Goal: Obtain resource: Download file/media

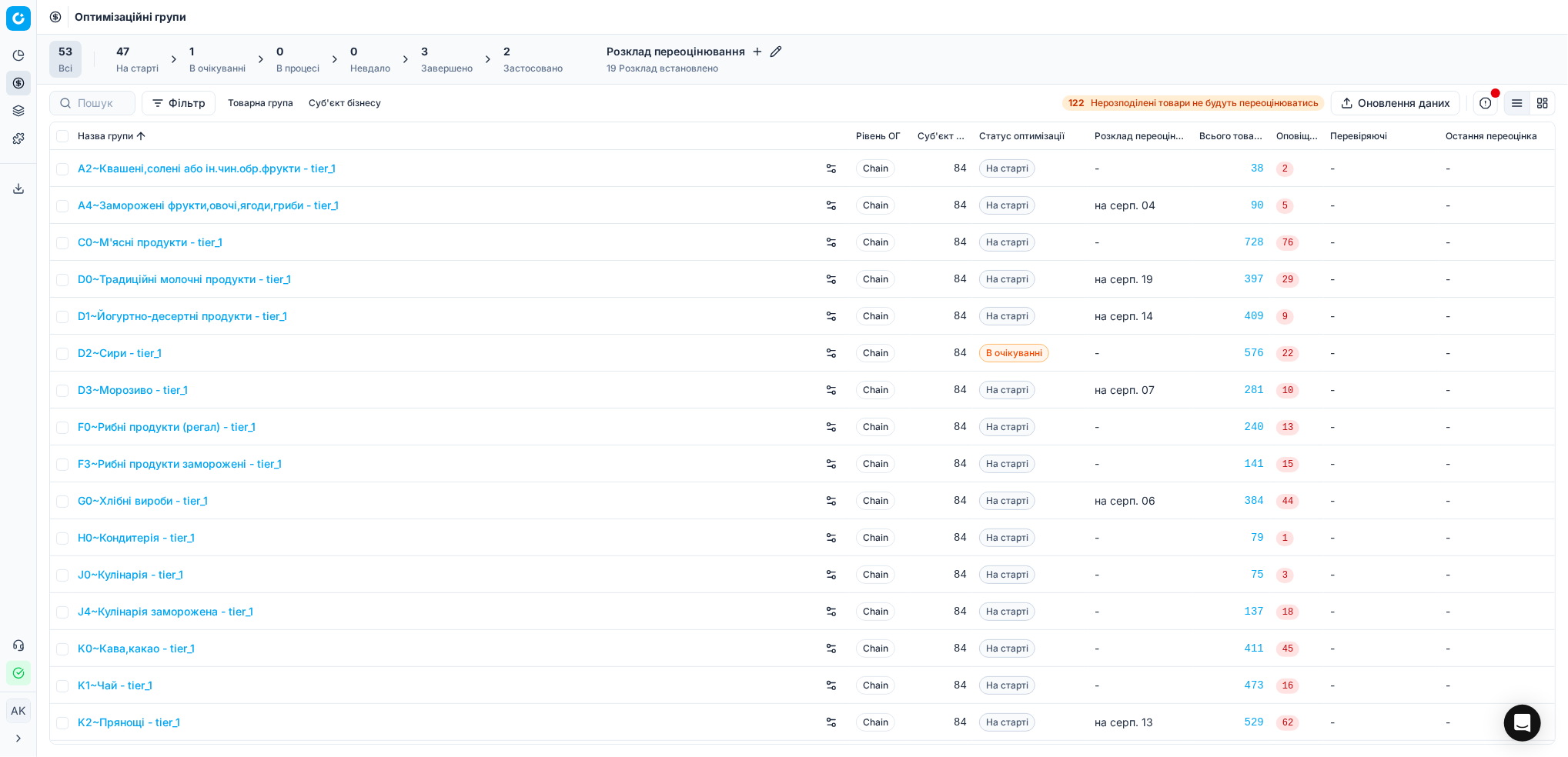
click at [228, 57] on div "1" at bounding box center [217, 51] width 56 height 15
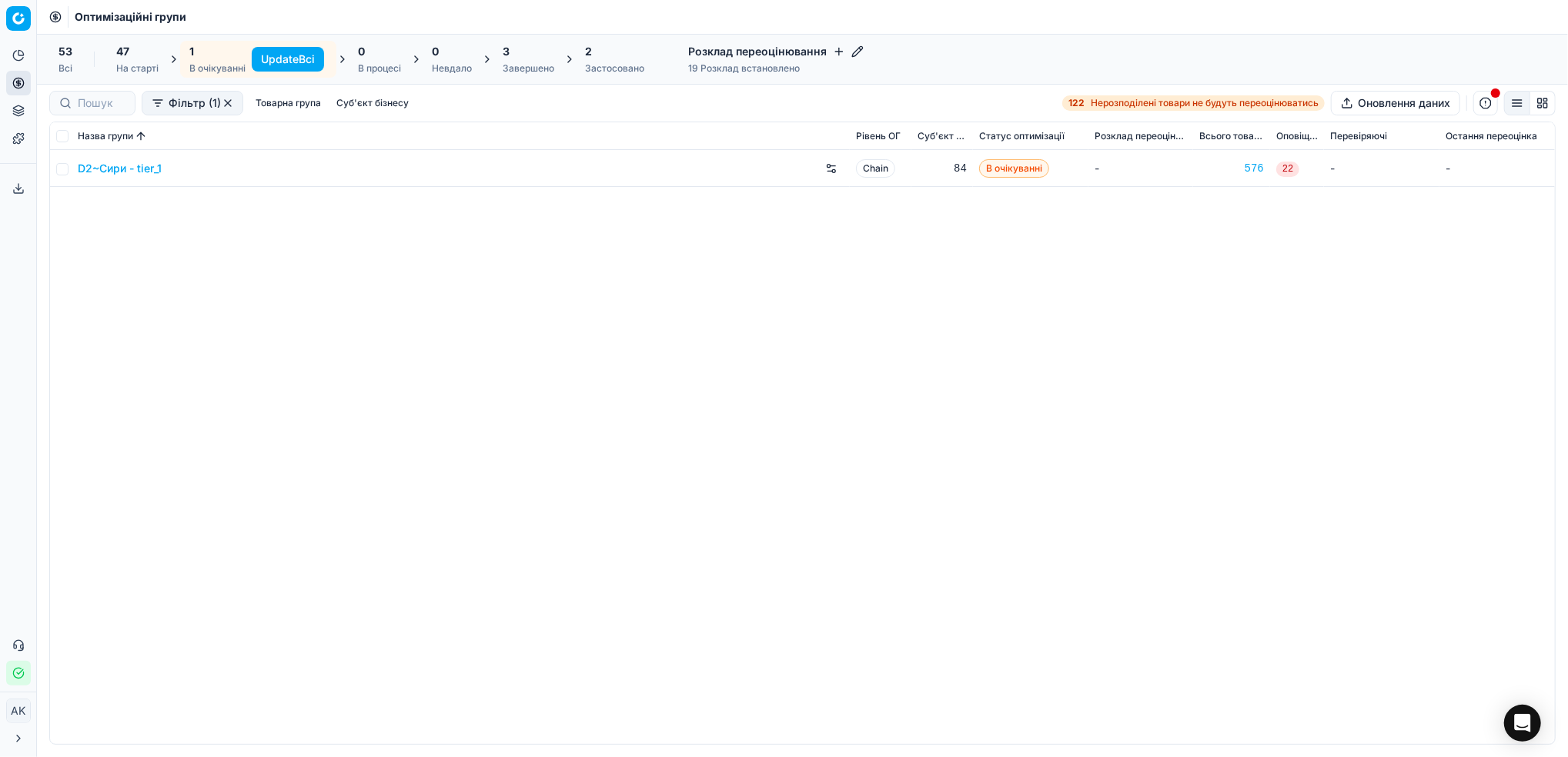
click at [291, 57] on button "Update Всі" at bounding box center [287, 59] width 72 height 25
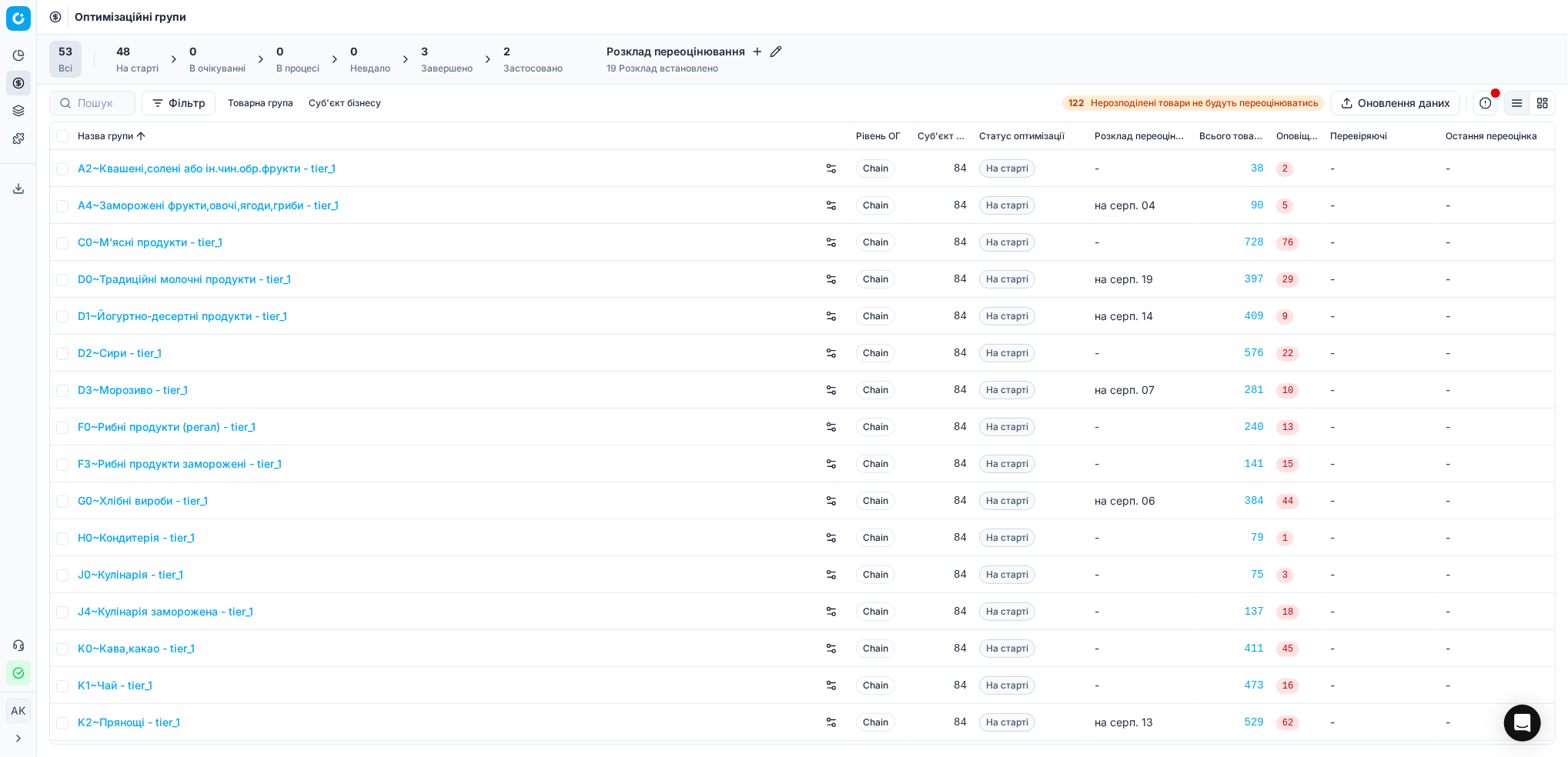
click at [513, 53] on div "2" at bounding box center [533, 51] width 59 height 15
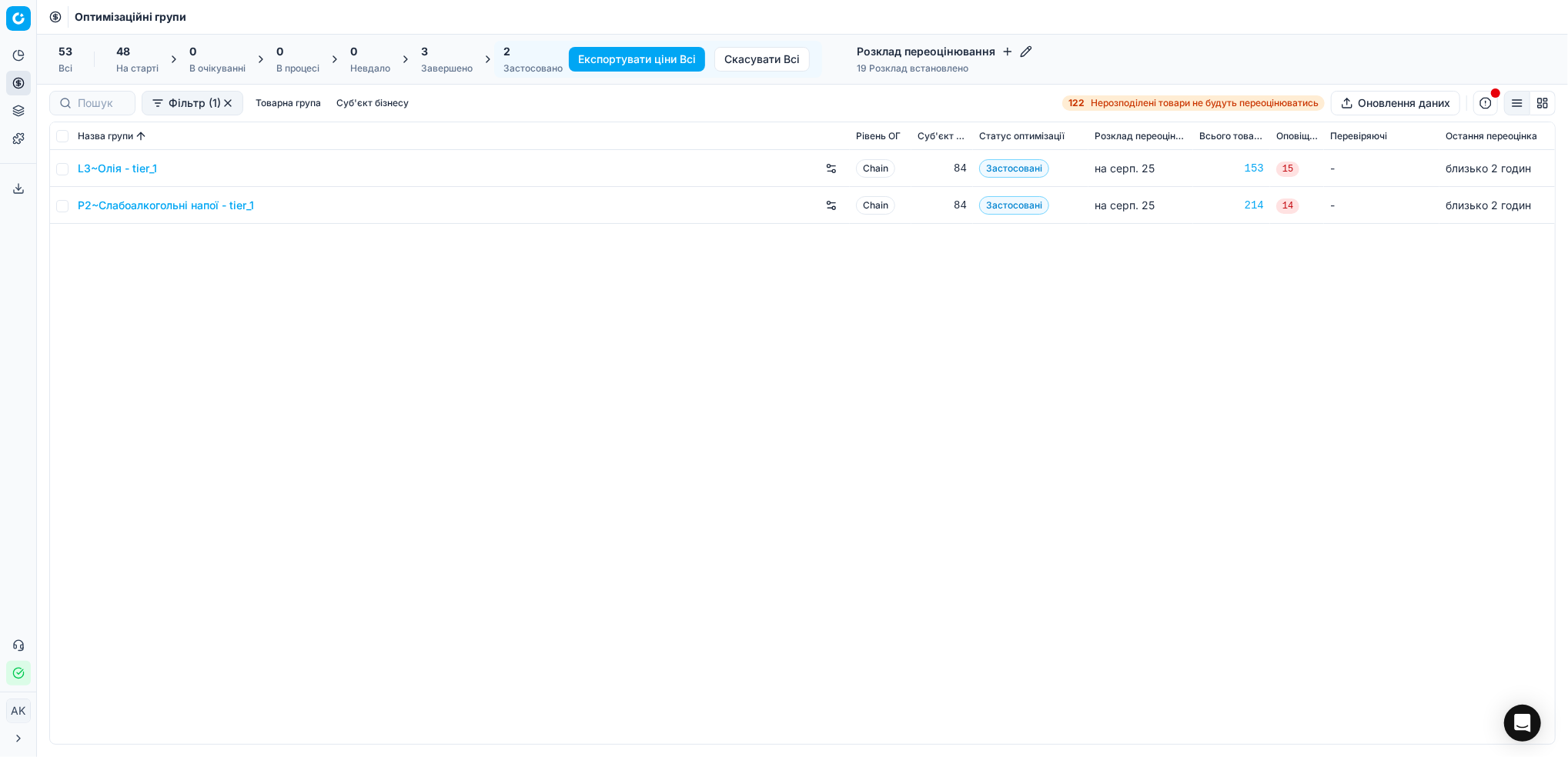
click at [445, 59] on div "3 Завершено" at bounding box center [447, 59] width 52 height 30
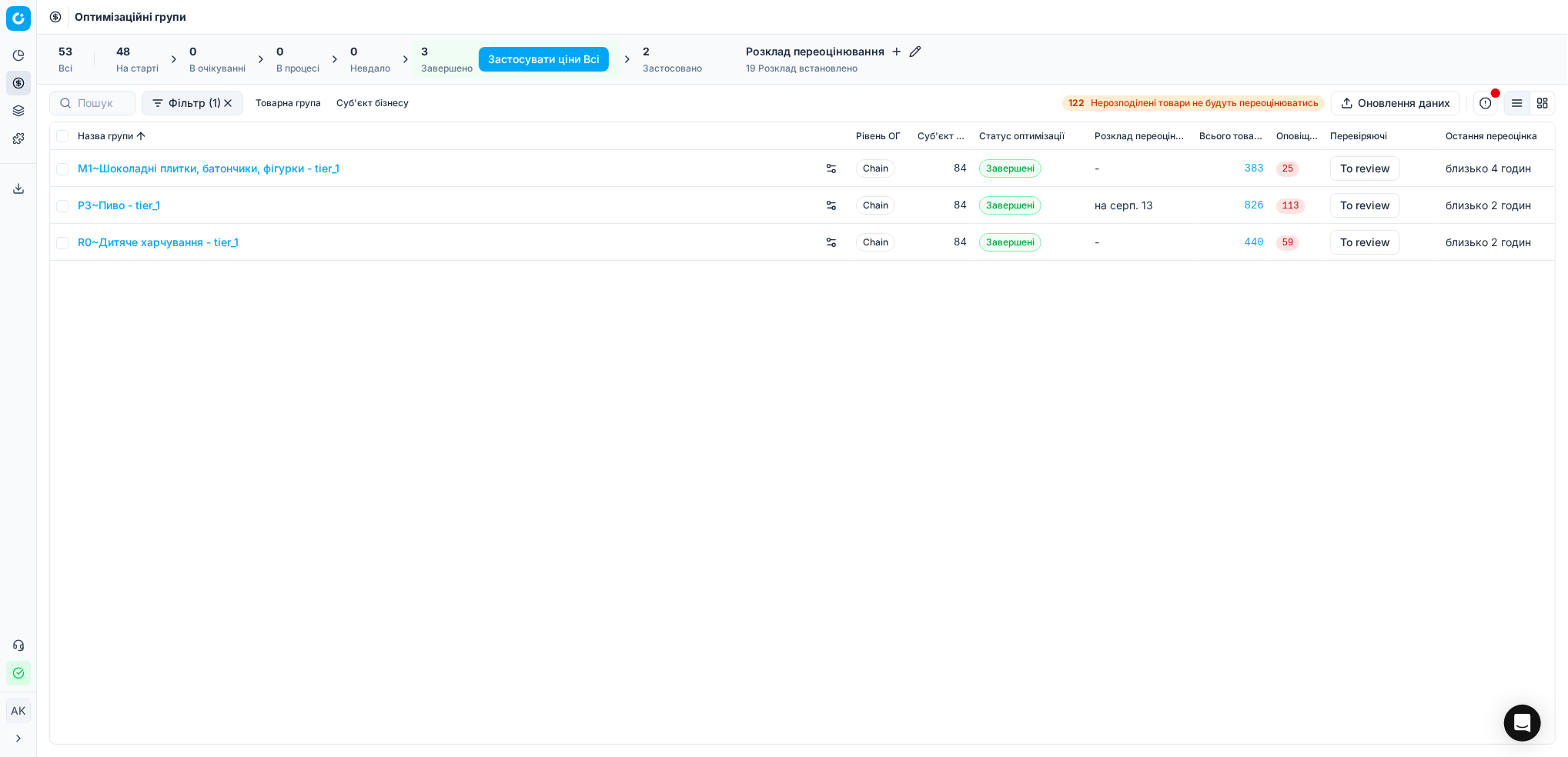
click at [365, 426] on div "M1~Шоколадні плитки, батончики, фігурки - tier_1 Chain 84 Завершені - 383 25 To…" at bounding box center [802, 447] width 1504 height 594
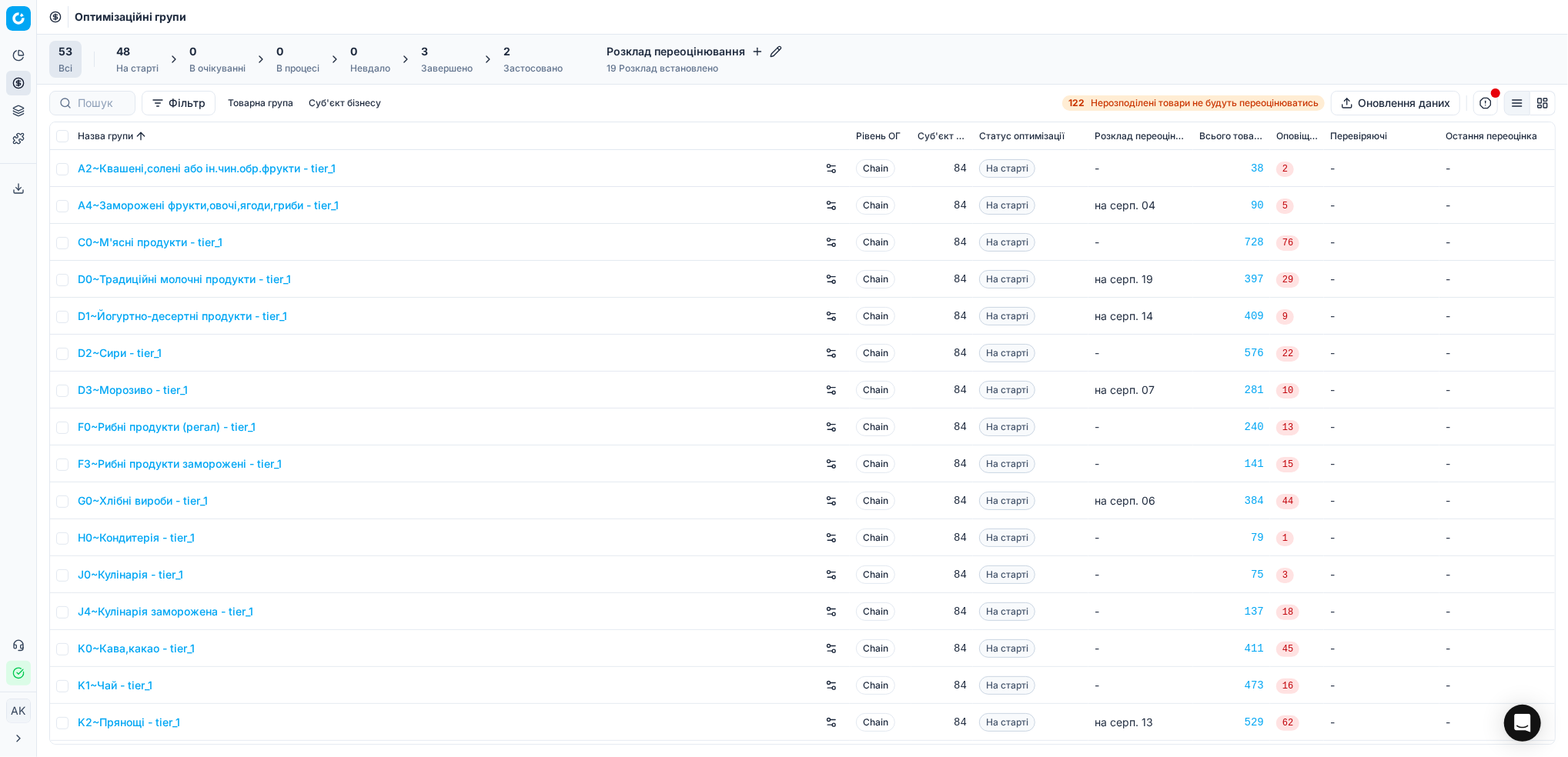
click at [441, 64] on div "Завершено" at bounding box center [447, 69] width 52 height 13
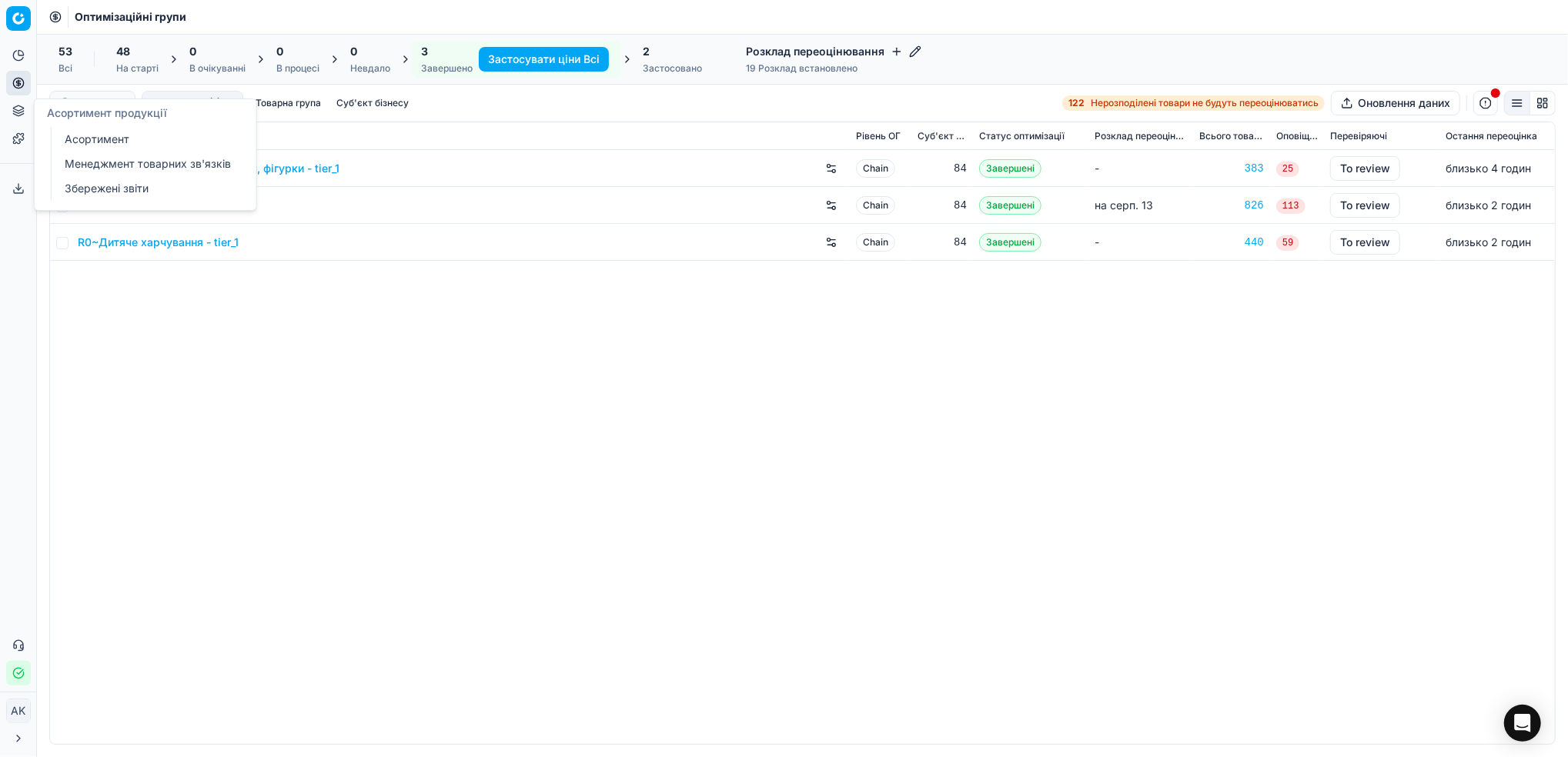
drag, startPoint x: 80, startPoint y: 136, endPoint x: 94, endPoint y: 143, distance: 15.7
click at [80, 136] on link "Асортимент" at bounding box center [148, 140] width 179 height 21
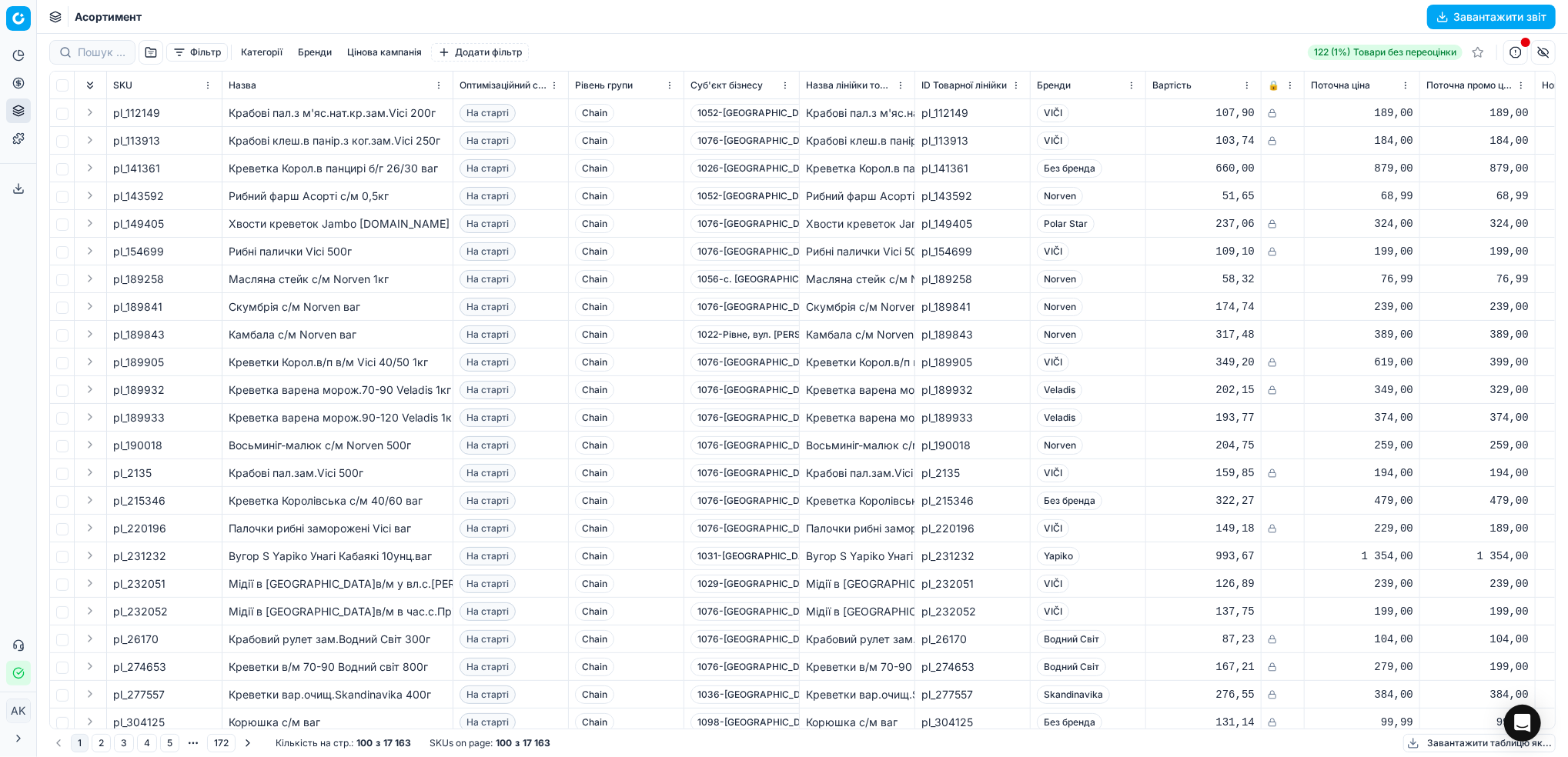
click at [195, 53] on button "Фільтр" at bounding box center [197, 52] width 62 height 19
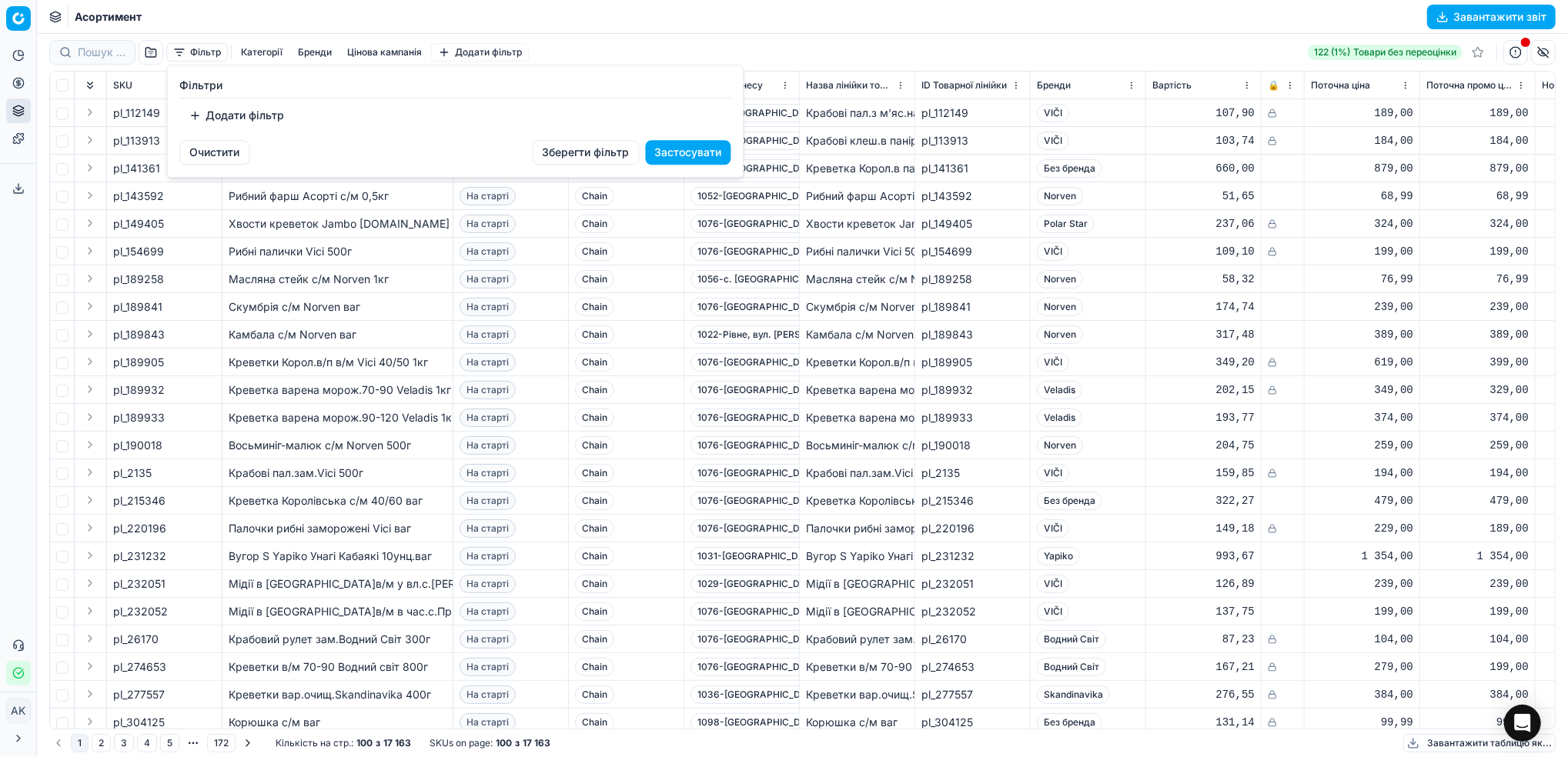
click at [265, 118] on button "Додати фільтр" at bounding box center [236, 115] width 114 height 25
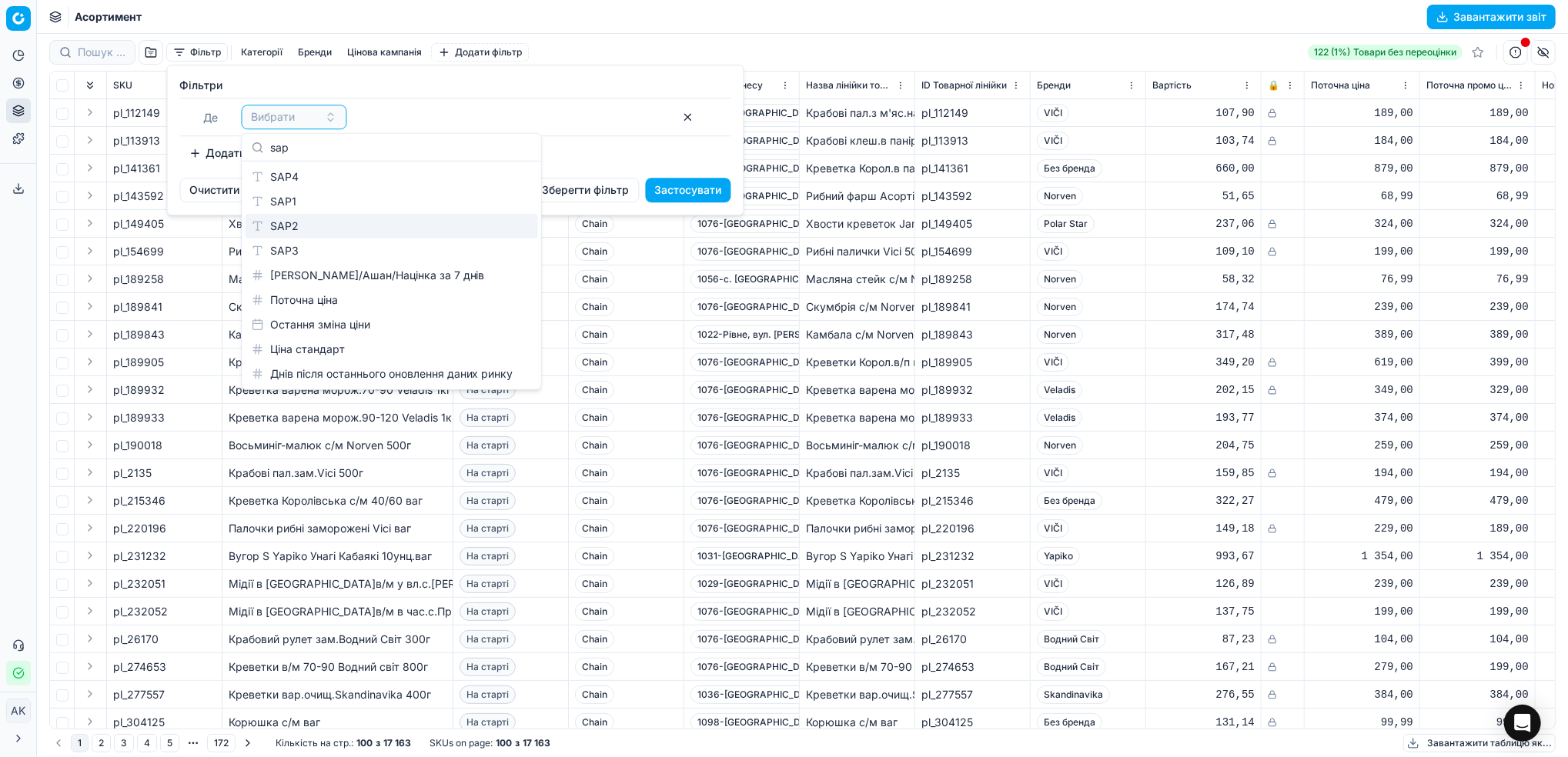
type input "sap"
click at [304, 234] on div "SAP2" at bounding box center [391, 226] width 293 height 25
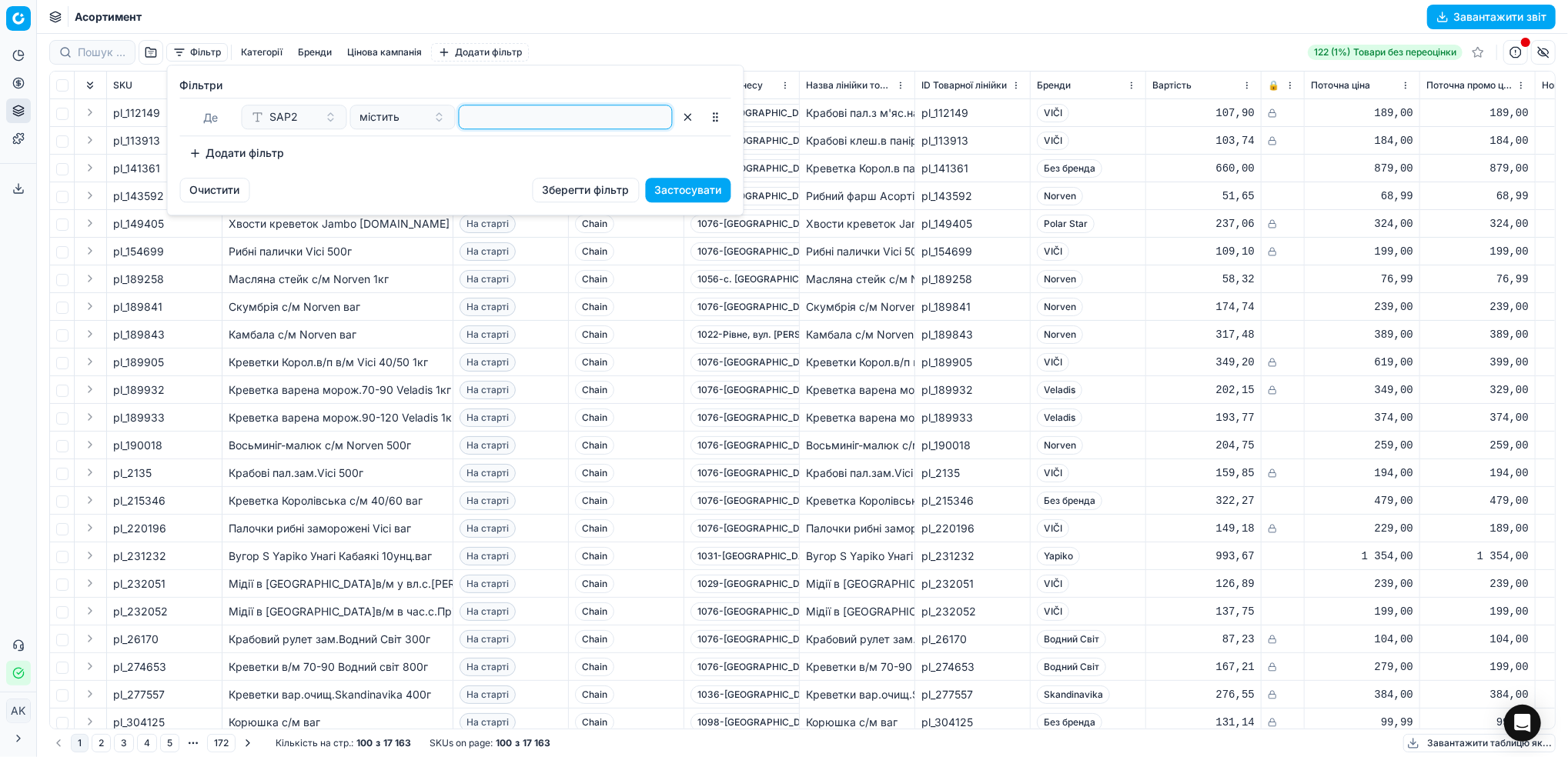
click at [535, 123] on input at bounding box center [566, 117] width 200 height 23
click at [694, 193] on button "Застосувати" at bounding box center [688, 191] width 85 height 25
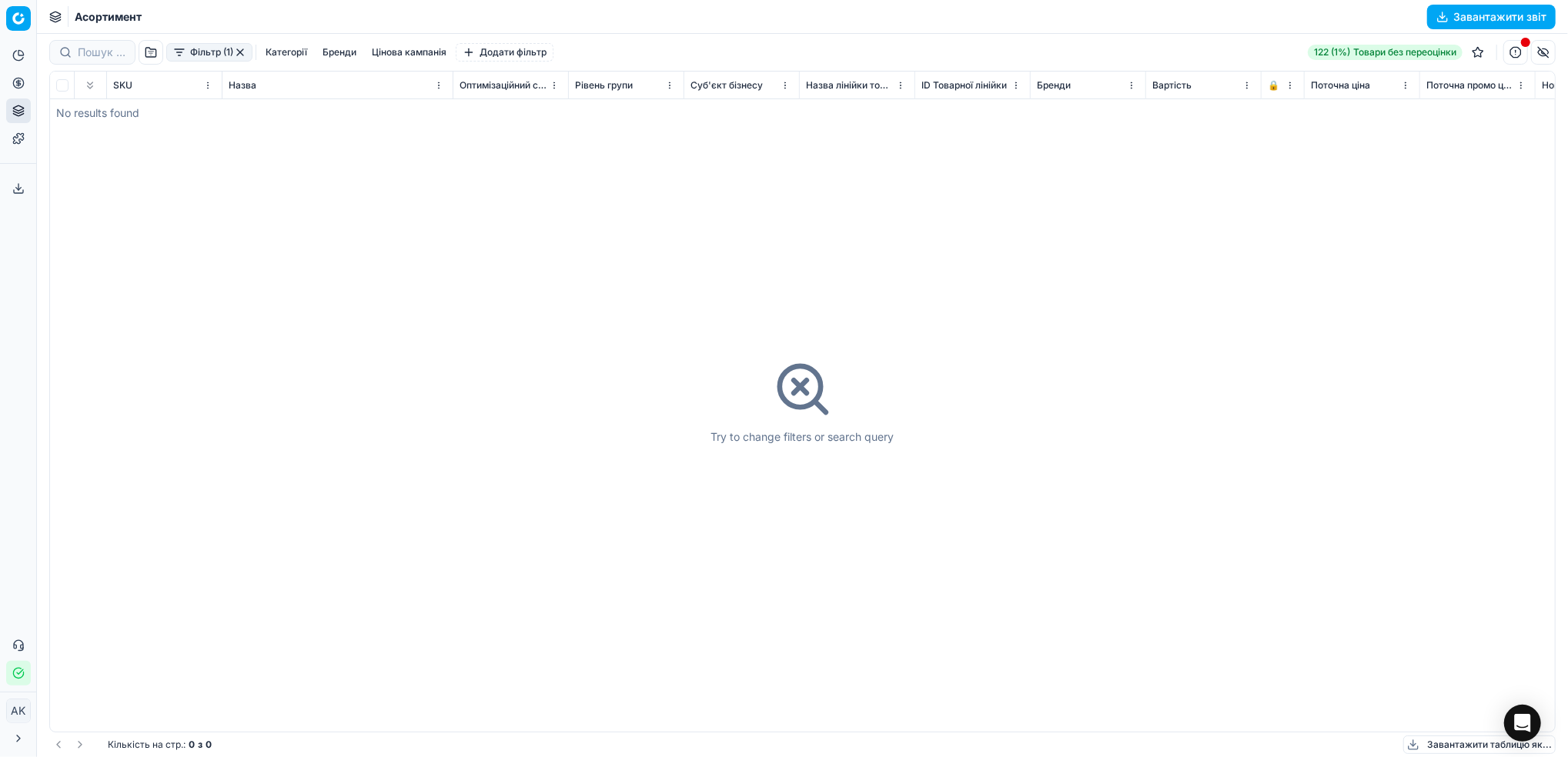
click at [204, 47] on button "Фільтр (1)" at bounding box center [209, 52] width 86 height 19
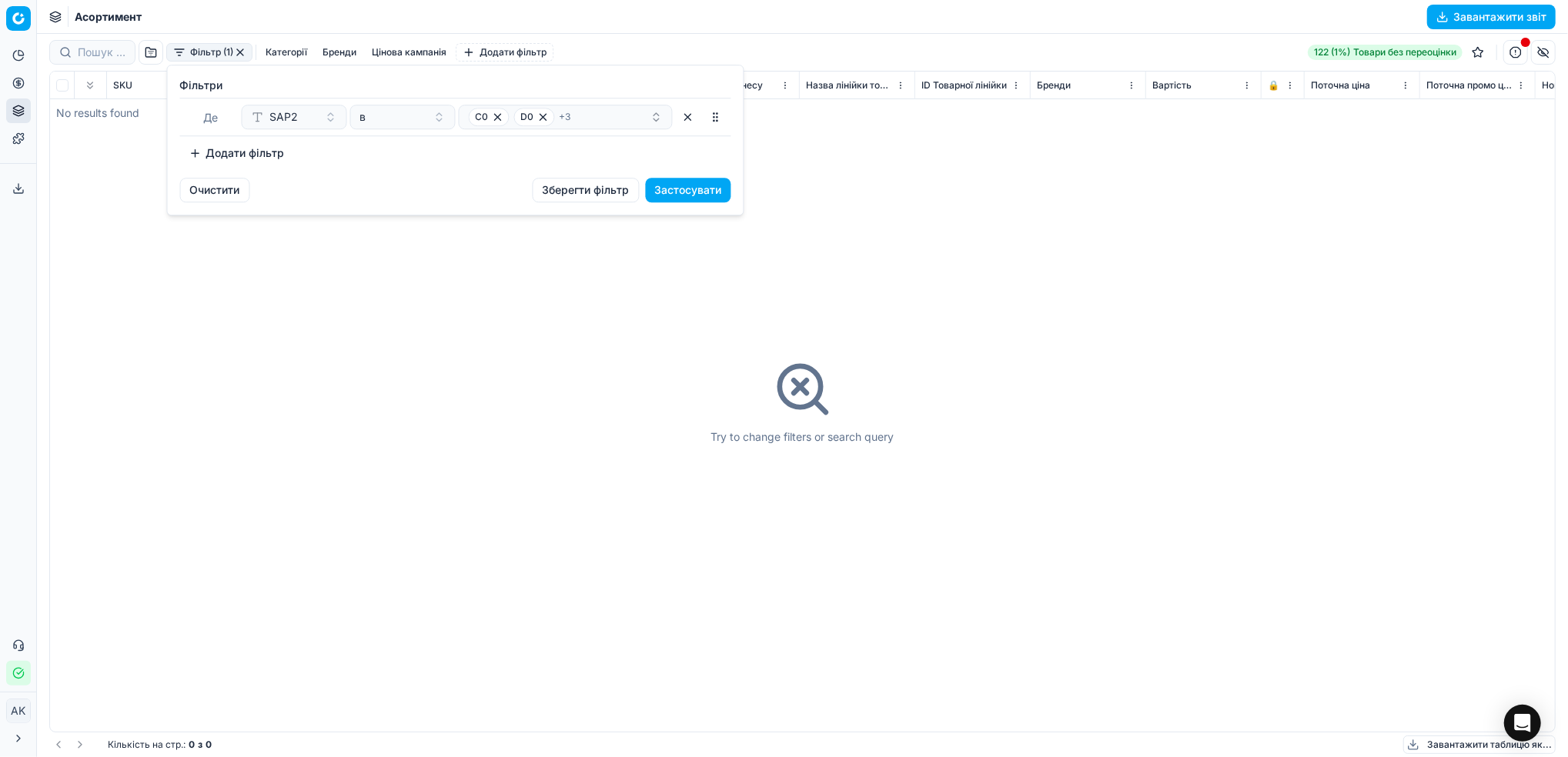
click at [690, 121] on button "button" at bounding box center [688, 117] width 25 height 25
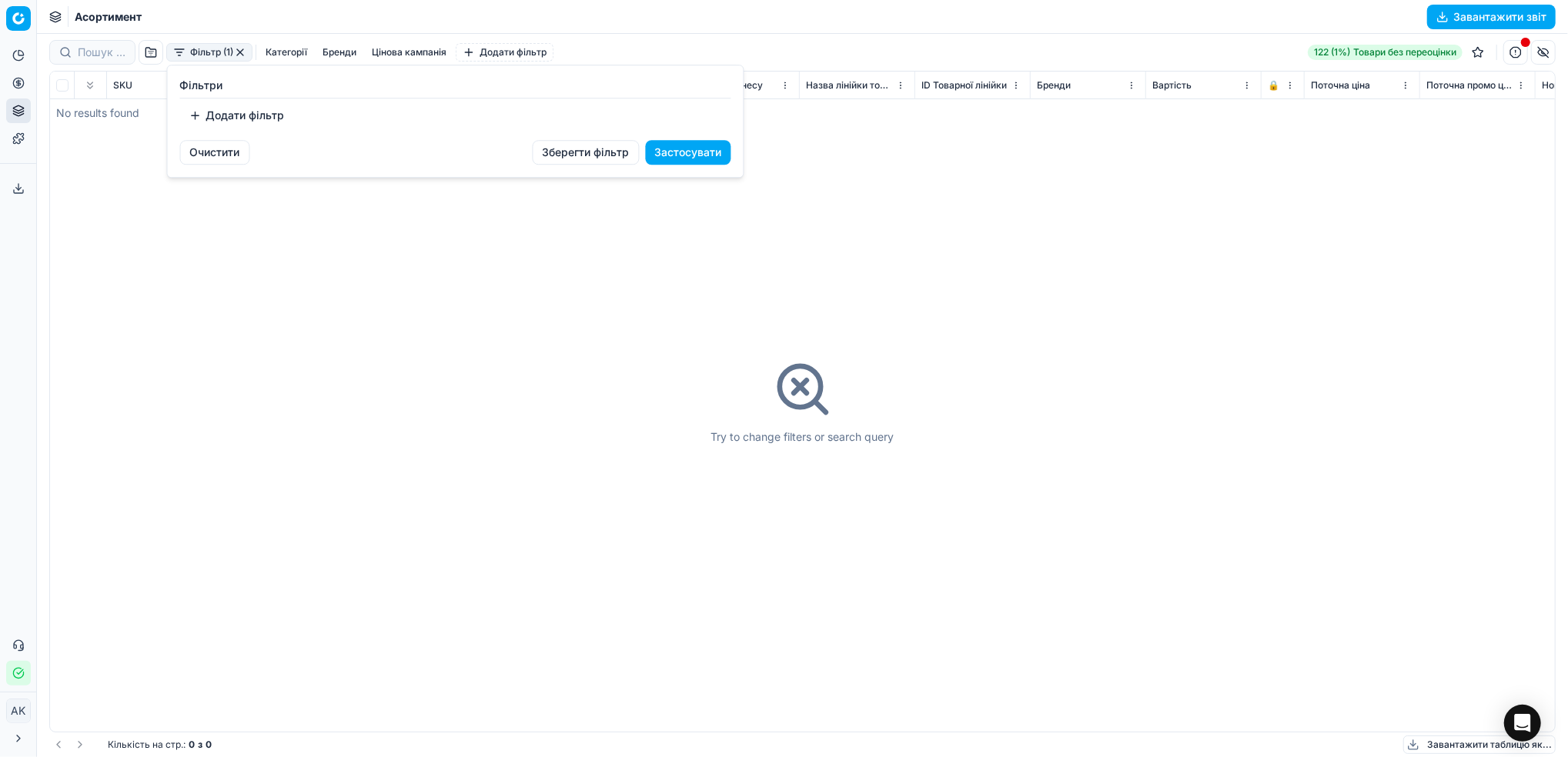
click at [223, 158] on button "Очистити" at bounding box center [215, 153] width 70 height 25
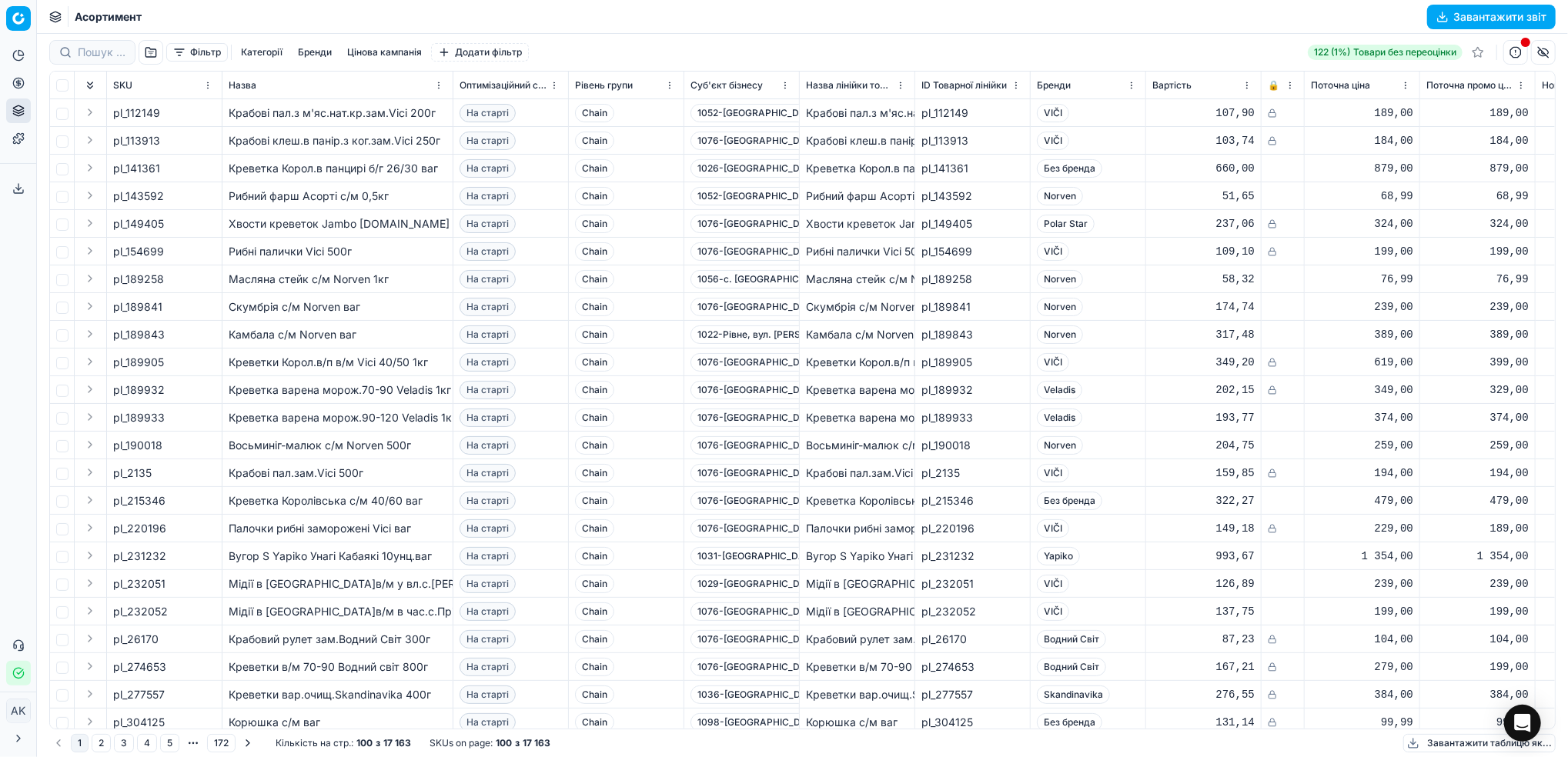
click at [195, 57] on button "Фільтр" at bounding box center [197, 52] width 62 height 19
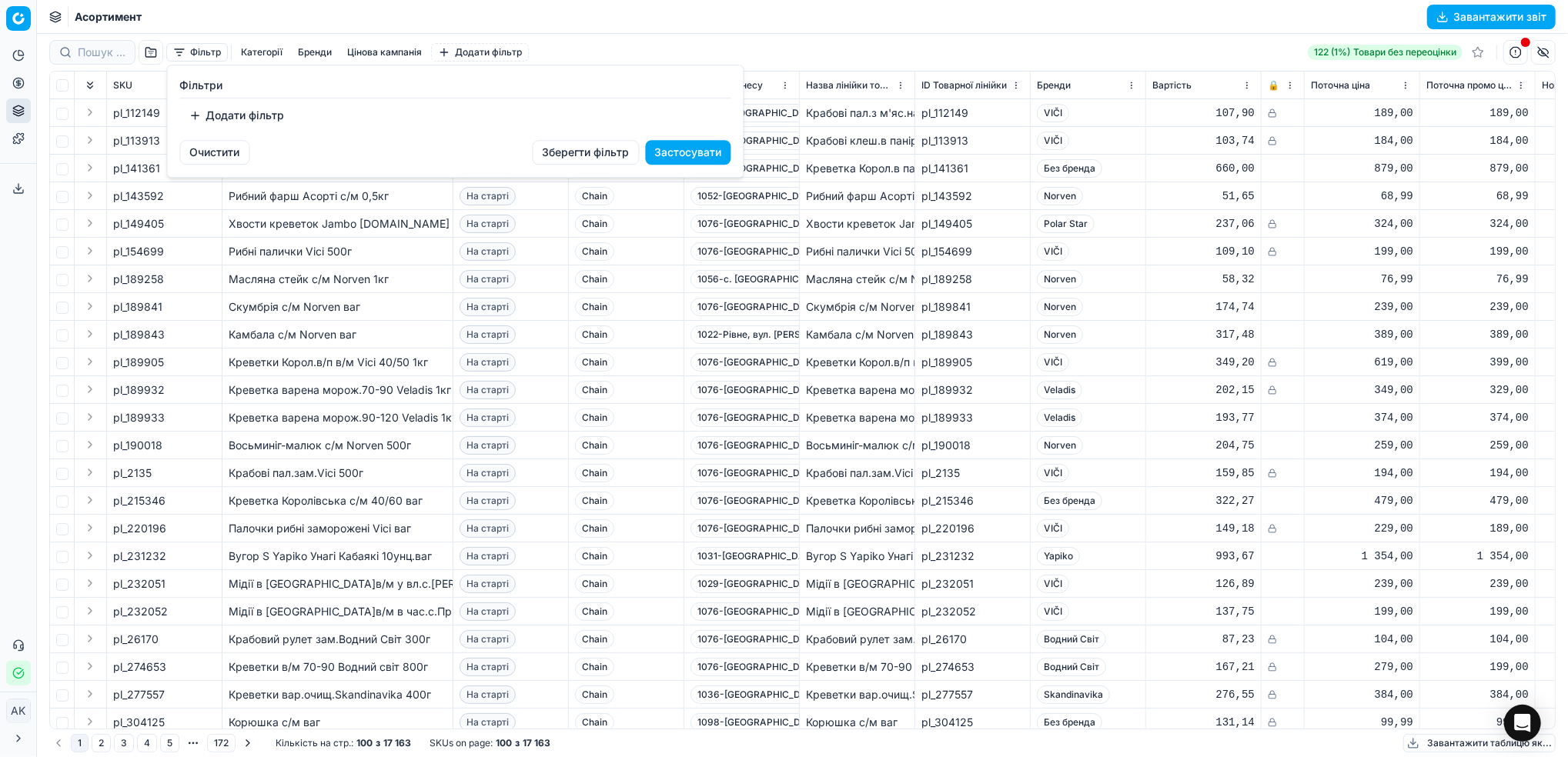
click at [232, 119] on button "Додати фільтр" at bounding box center [236, 115] width 114 height 25
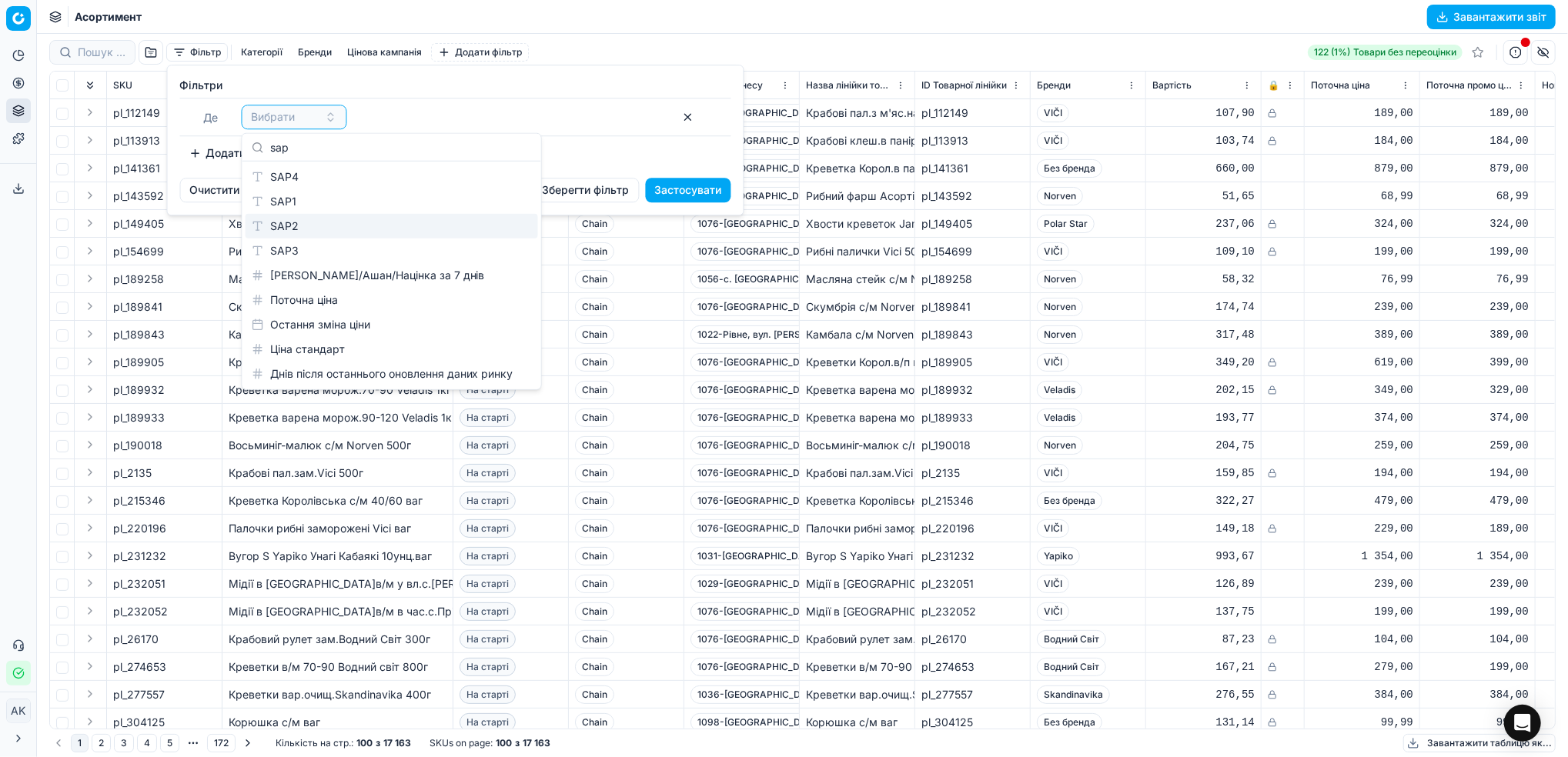
type input "sap"
click at [315, 224] on div "SAP2" at bounding box center [391, 226] width 293 height 25
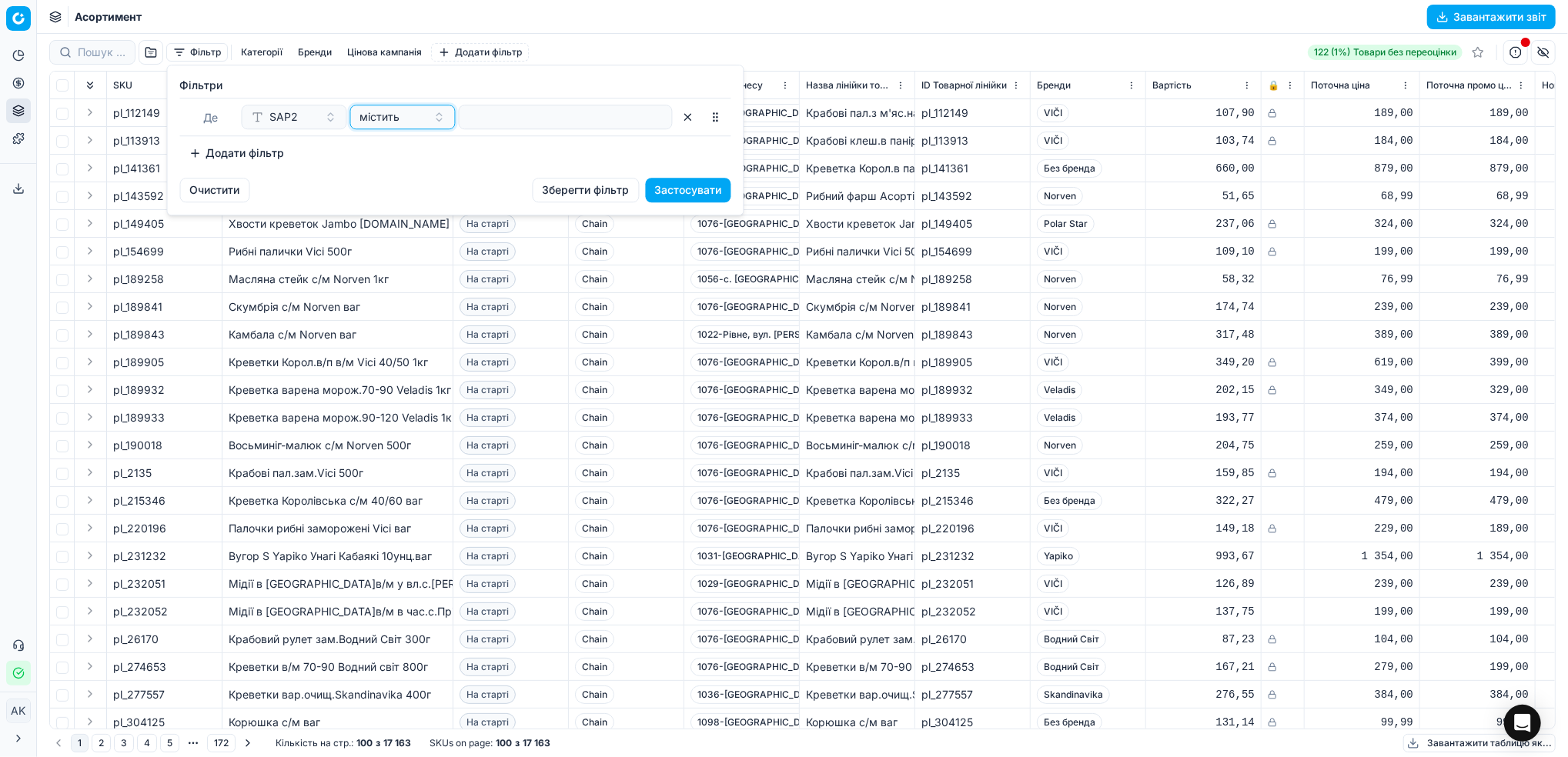
click at [439, 120] on button "містить" at bounding box center [403, 117] width 106 height 25
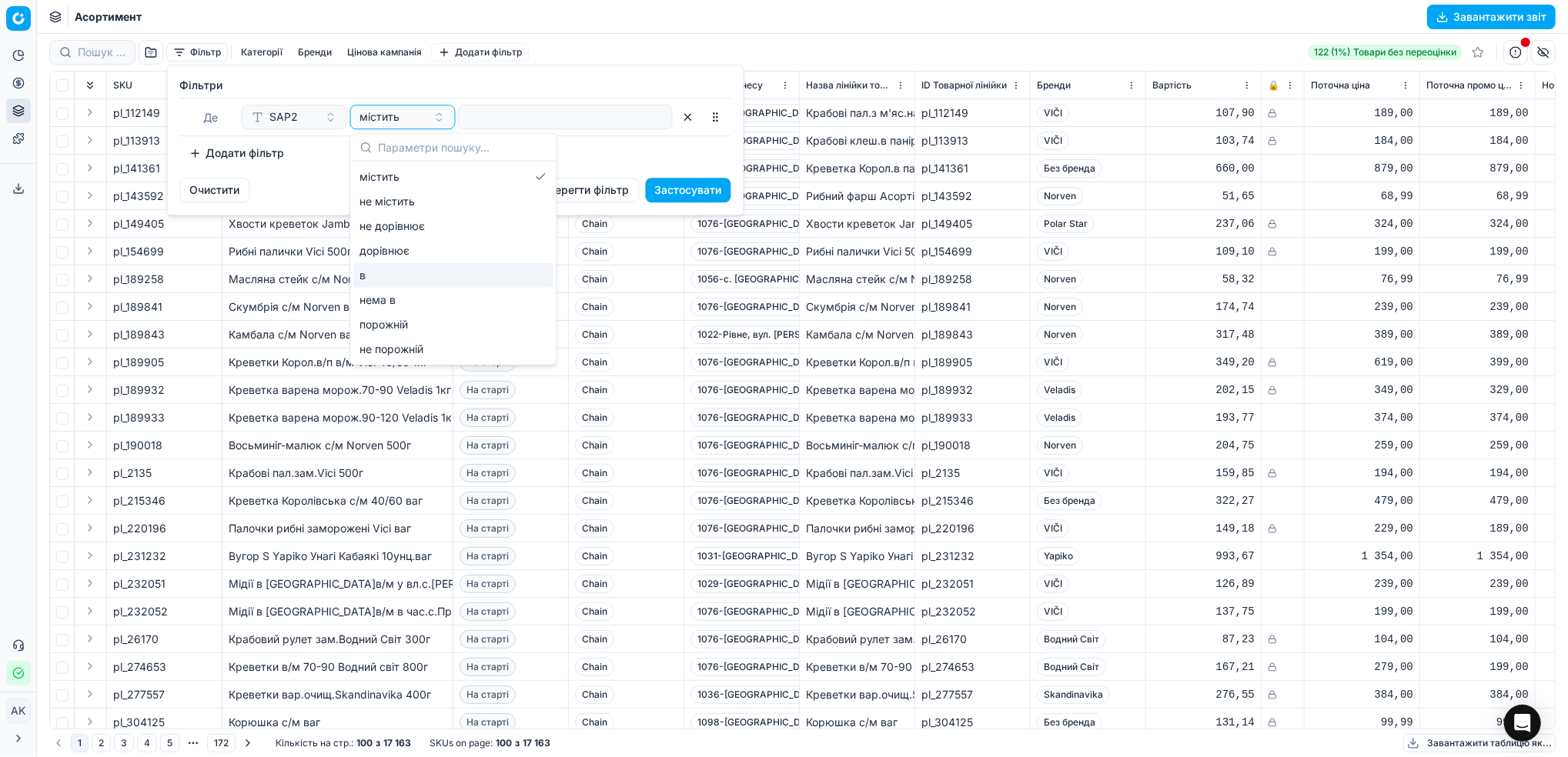
click at [433, 266] on div "в" at bounding box center [453, 276] width 200 height 25
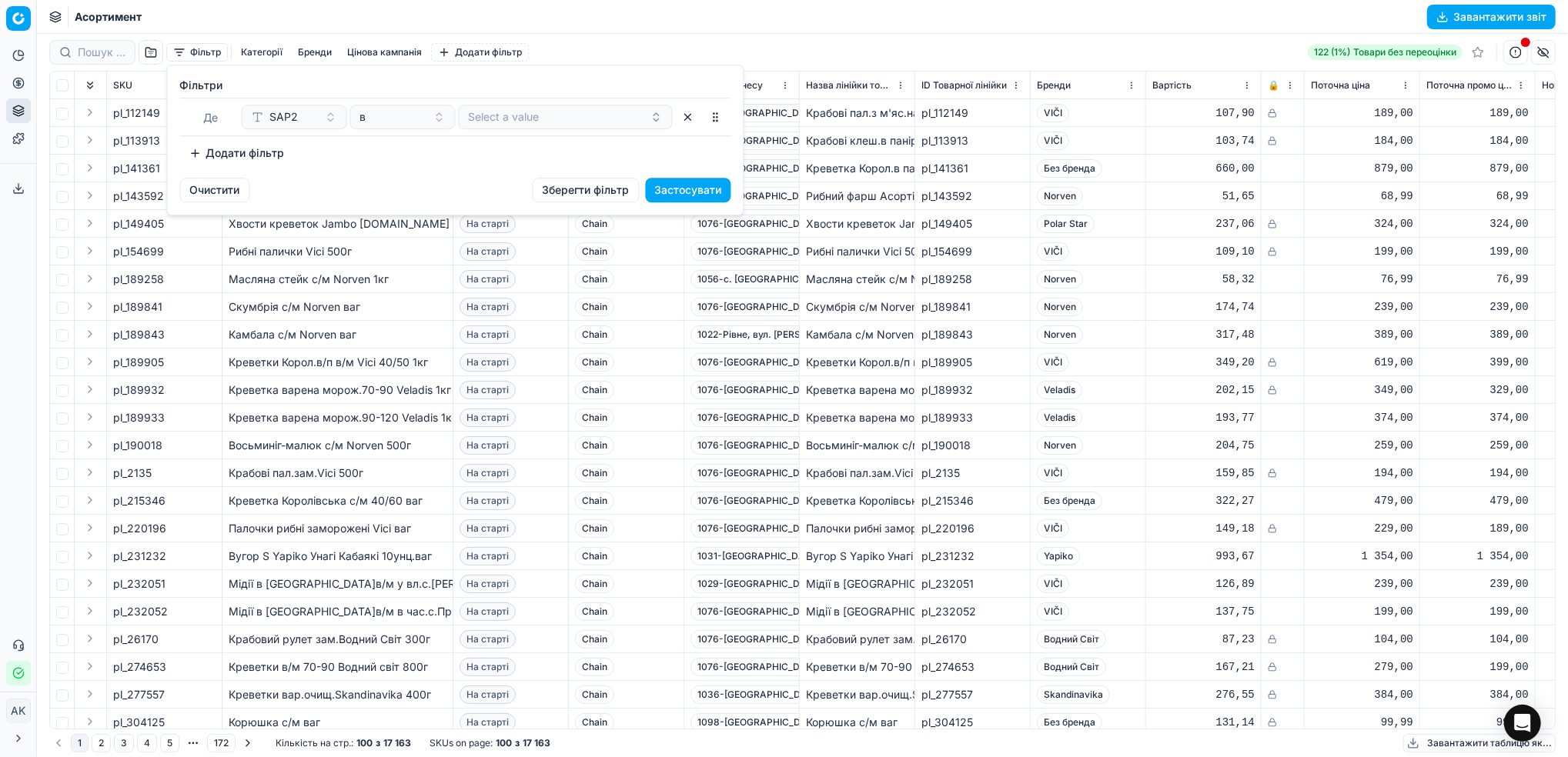
click at [506, 118] on button "Select a value" at bounding box center [566, 117] width 214 height 25
click at [412, 187] on div "Очистити Зберегти фільтр Застосувати" at bounding box center [455, 196] width 575 height 37
click at [690, 195] on button "Застосувати" at bounding box center [688, 191] width 85 height 25
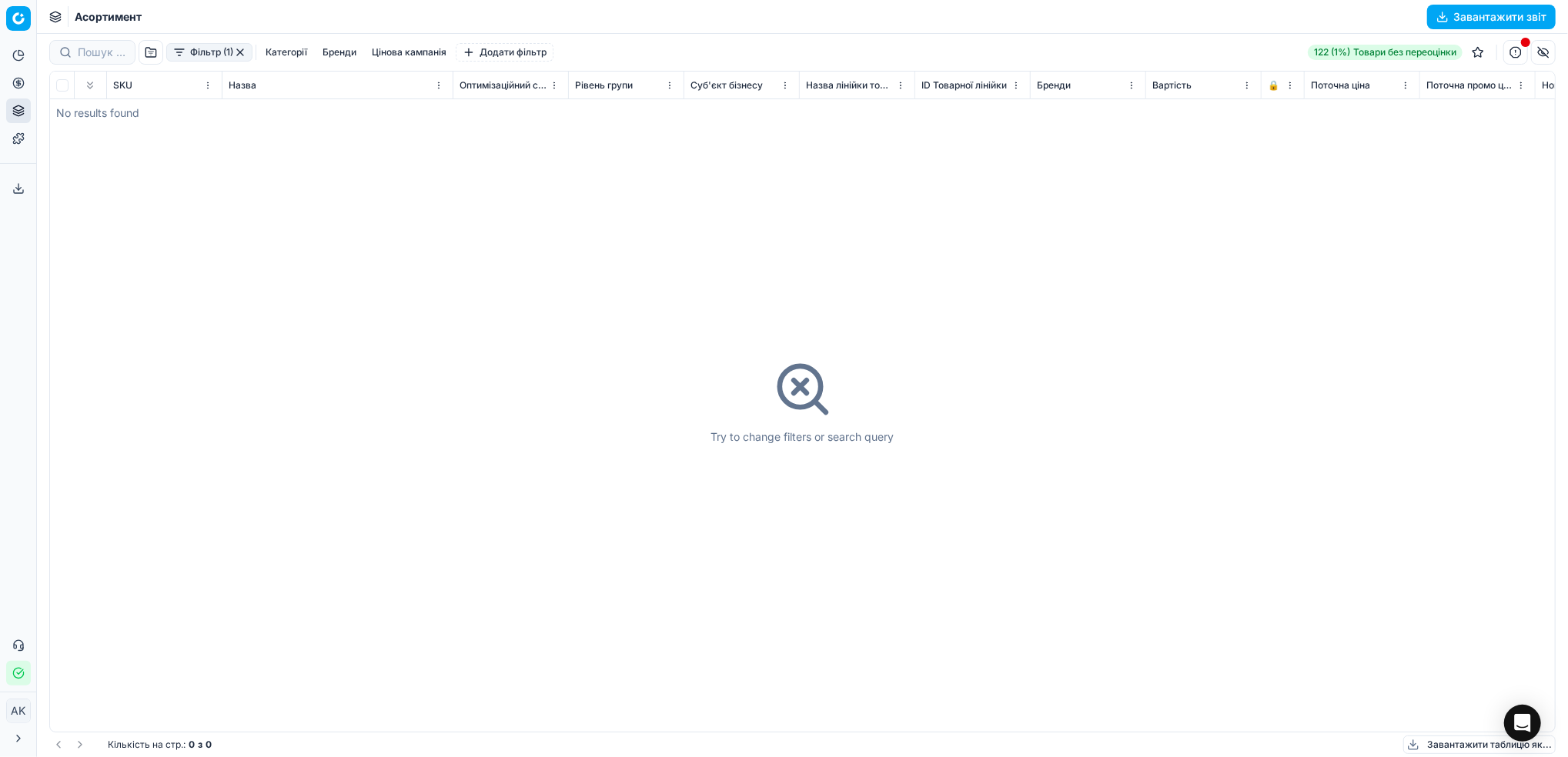
click at [217, 54] on button "Фільтр (1)" at bounding box center [209, 52] width 86 height 19
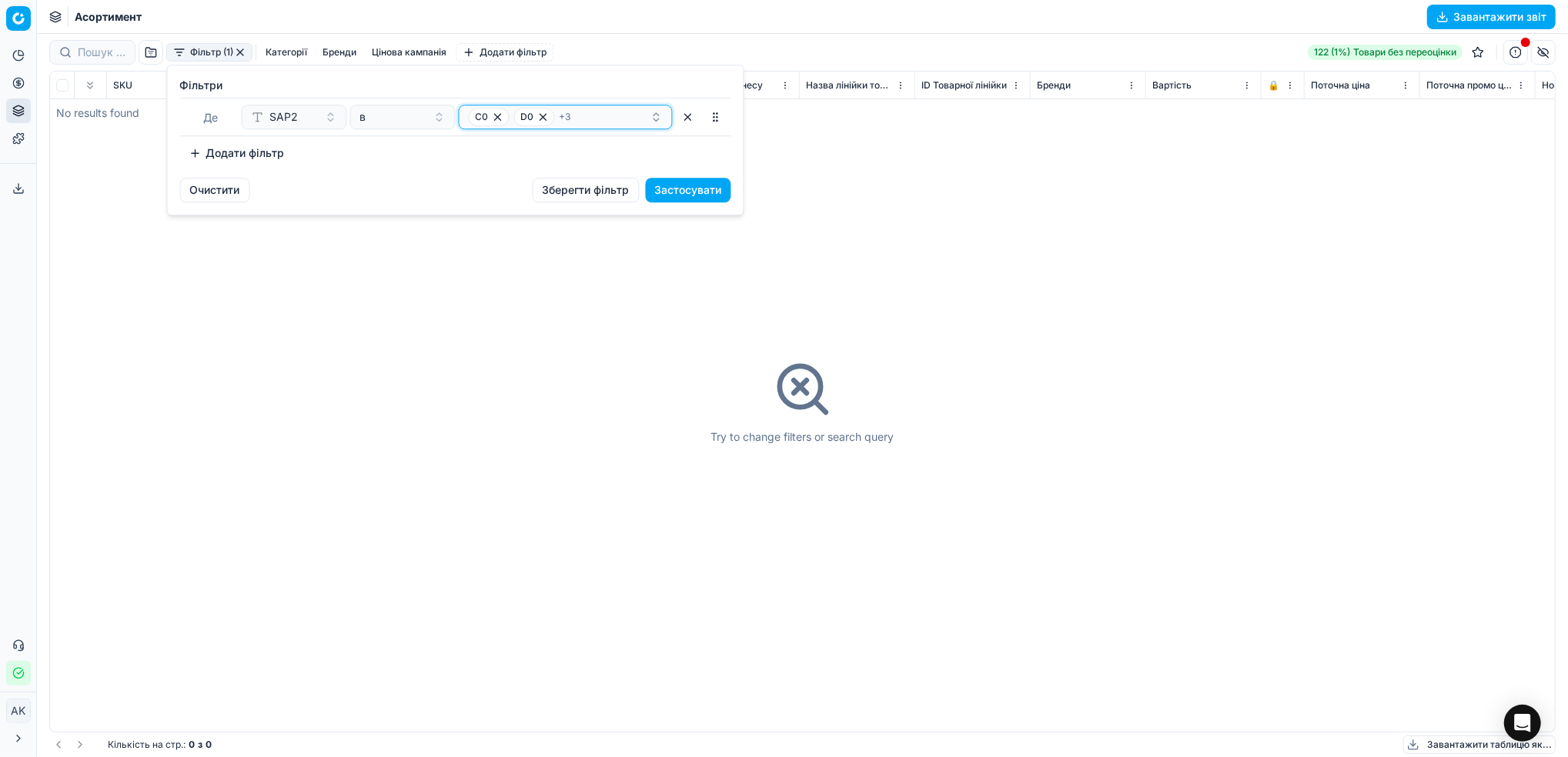
click at [545, 117] on icon "button" at bounding box center [543, 117] width 13 height 13
click at [546, 119] on icon "button" at bounding box center [541, 117] width 13 height 13
click at [546, 119] on icon "button" at bounding box center [544, 116] width 6 height 6
click at [530, 119] on icon "button" at bounding box center [531, 117] width 13 height 13
click at [677, 186] on button "Застосувати" at bounding box center [688, 191] width 85 height 25
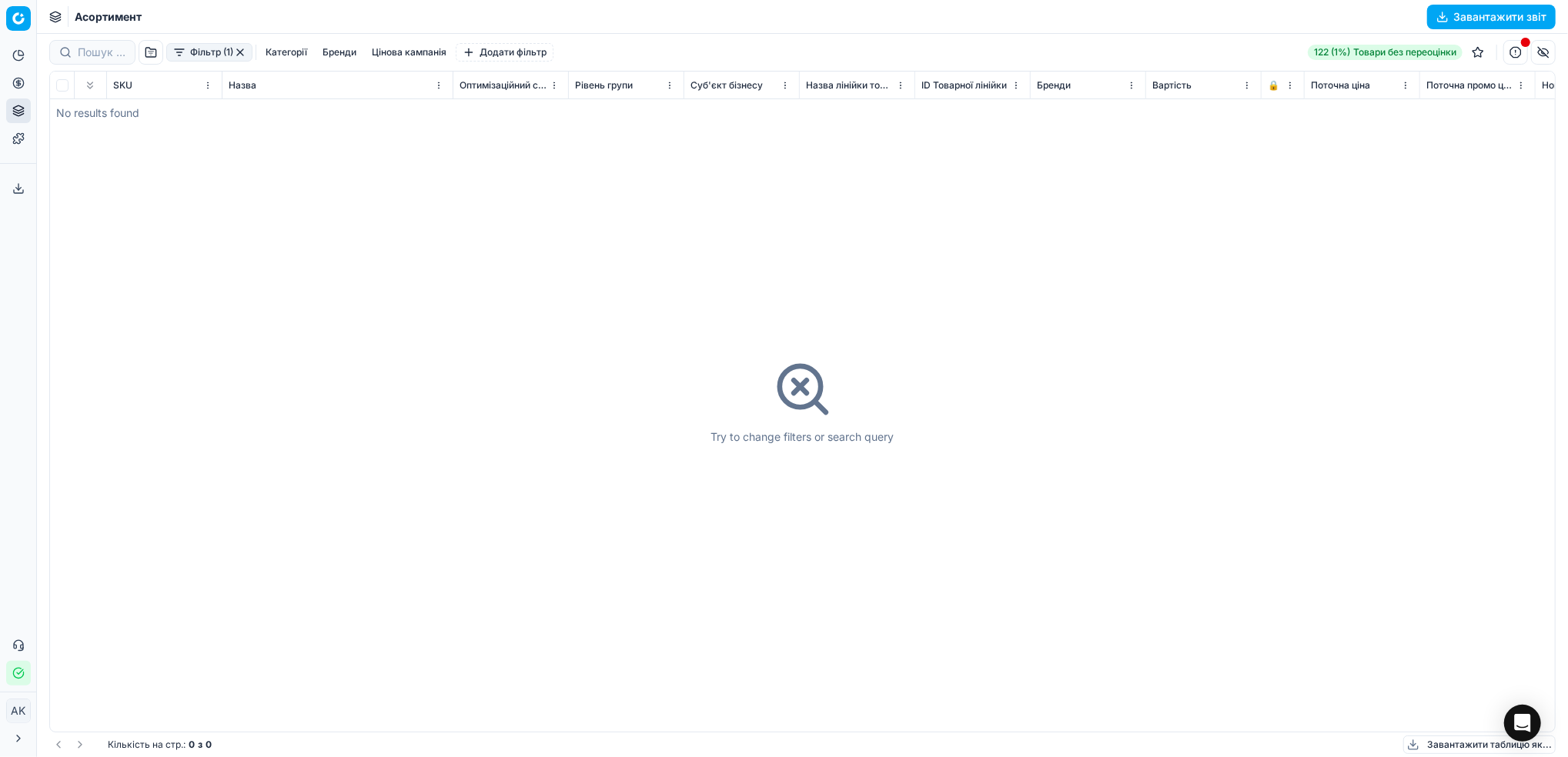
click at [240, 51] on button "button" at bounding box center [240, 53] width 13 height 13
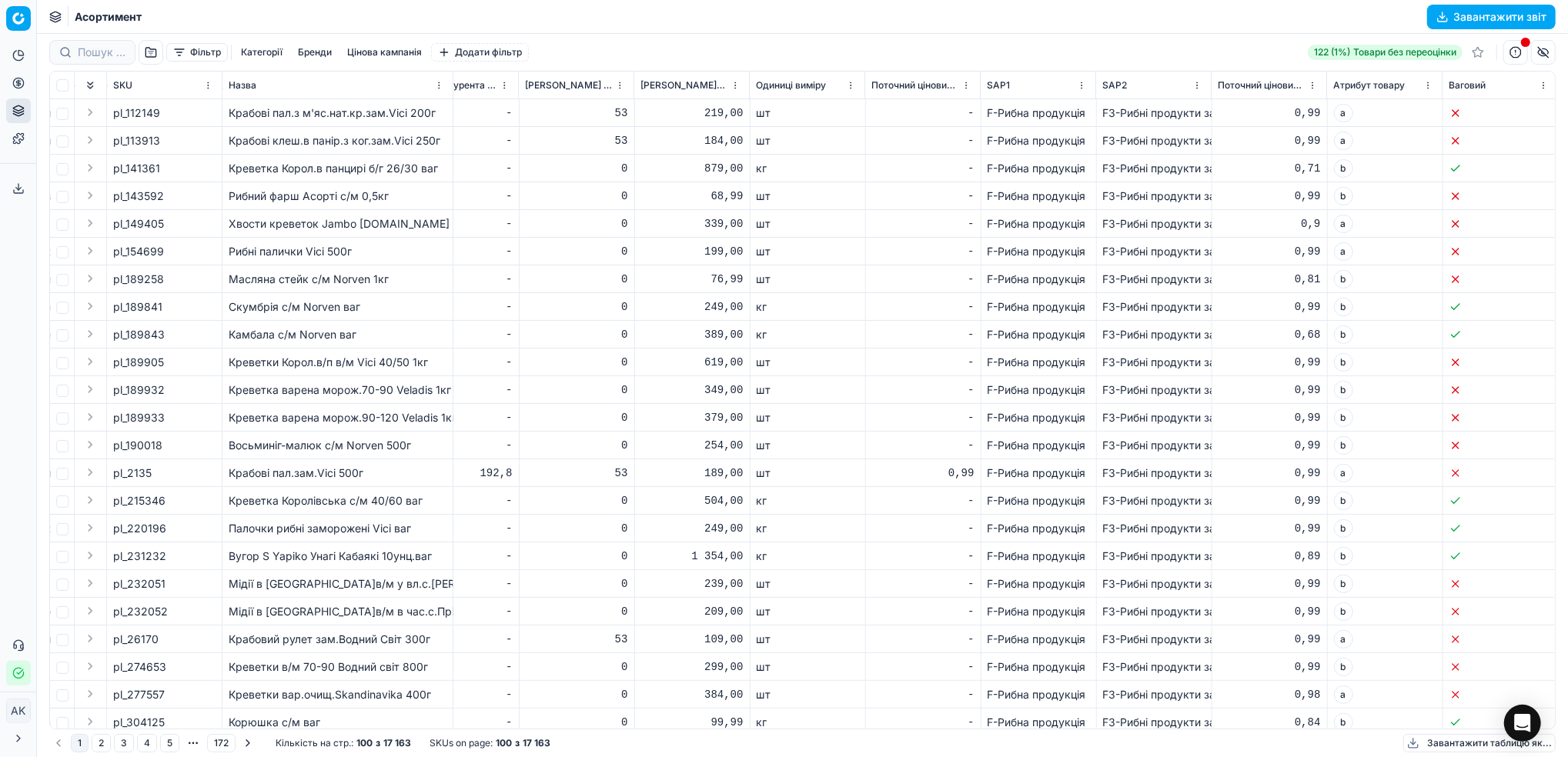
scroll to position [0, 8362]
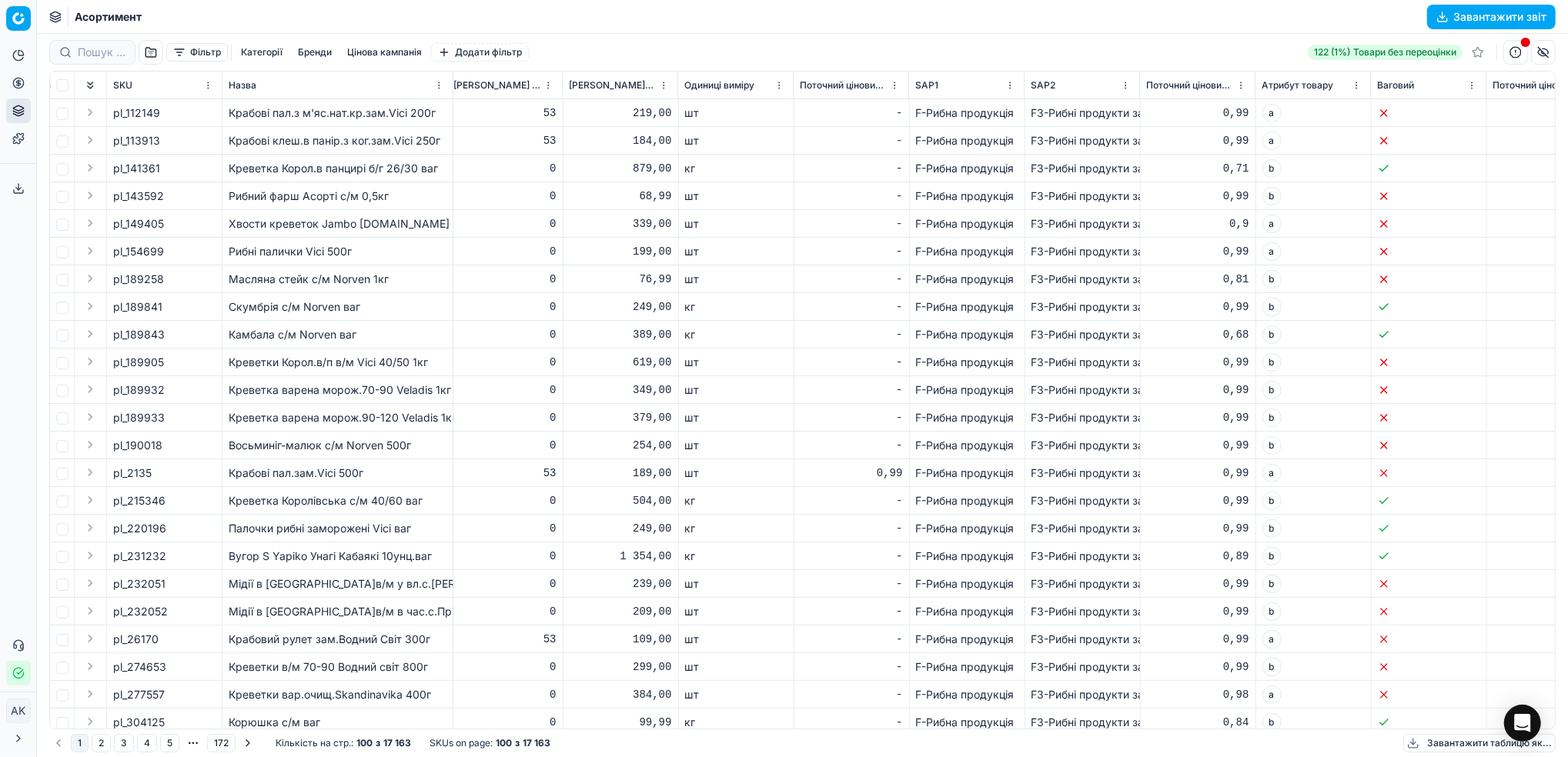
click at [1453, 13] on button "Завантажити звіт" at bounding box center [1491, 17] width 129 height 25
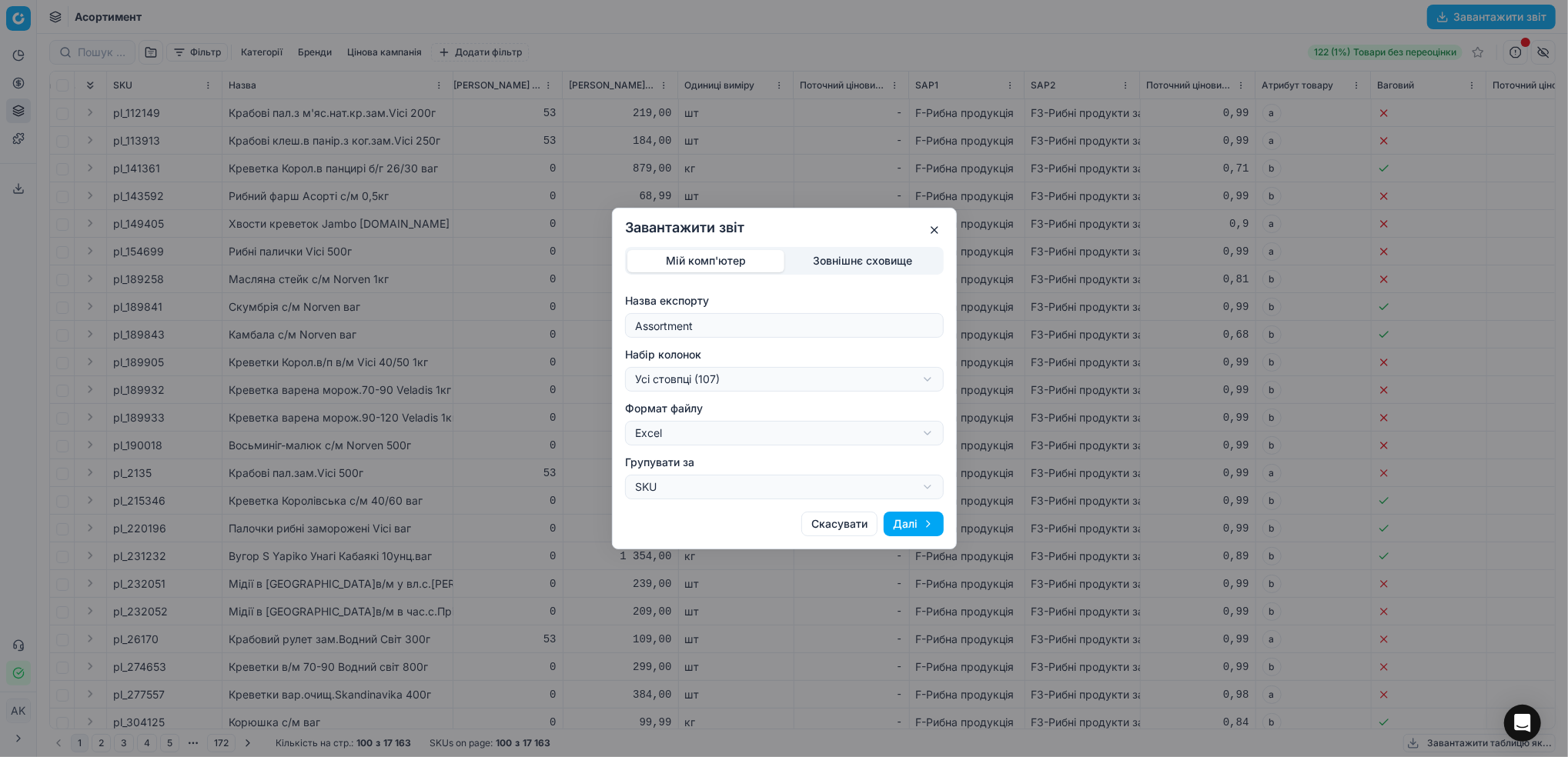
click at [931, 524] on button "Далі" at bounding box center [913, 524] width 60 height 25
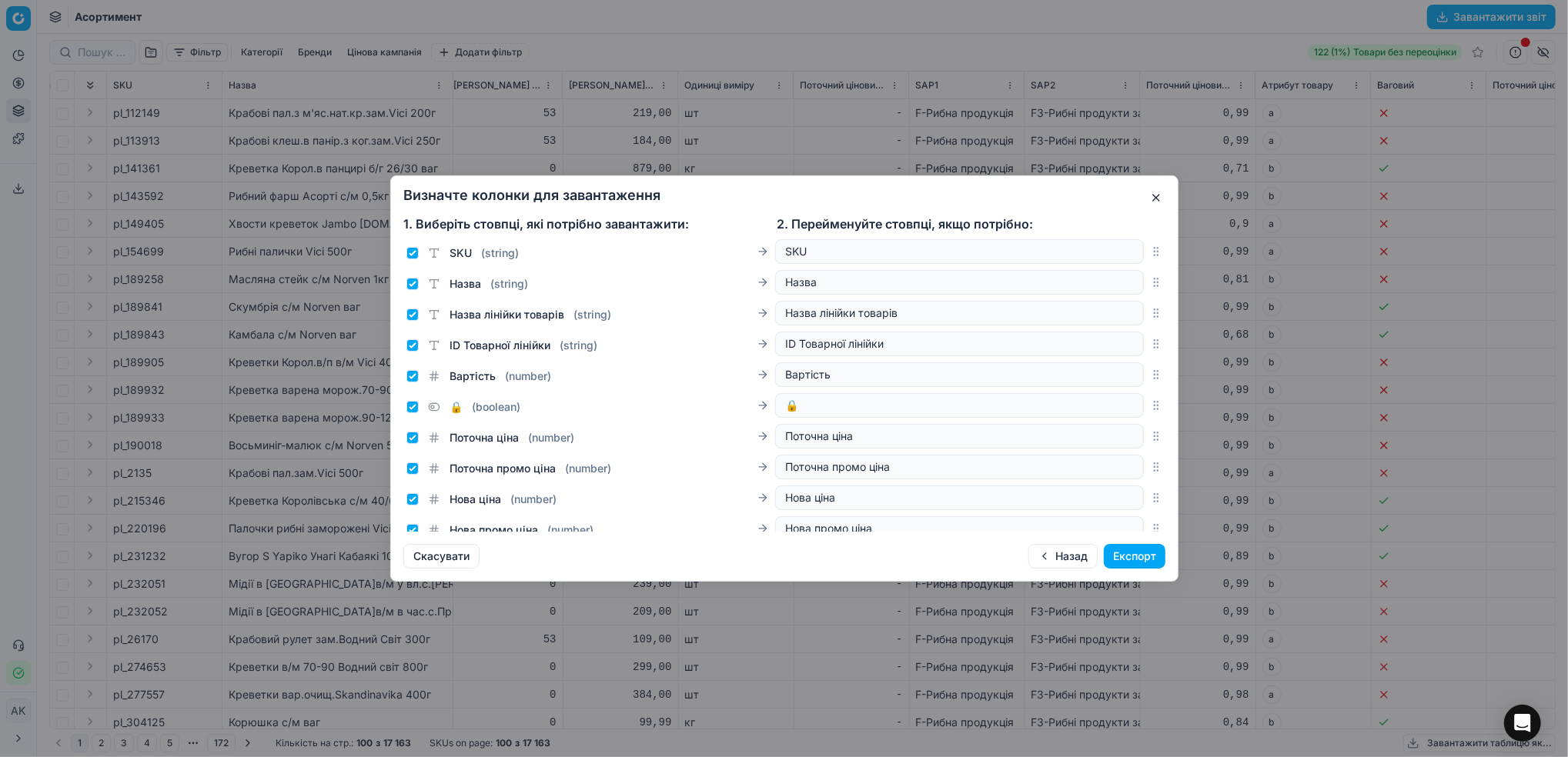
click at [1150, 556] on button "Експорт" at bounding box center [1134, 557] width 62 height 25
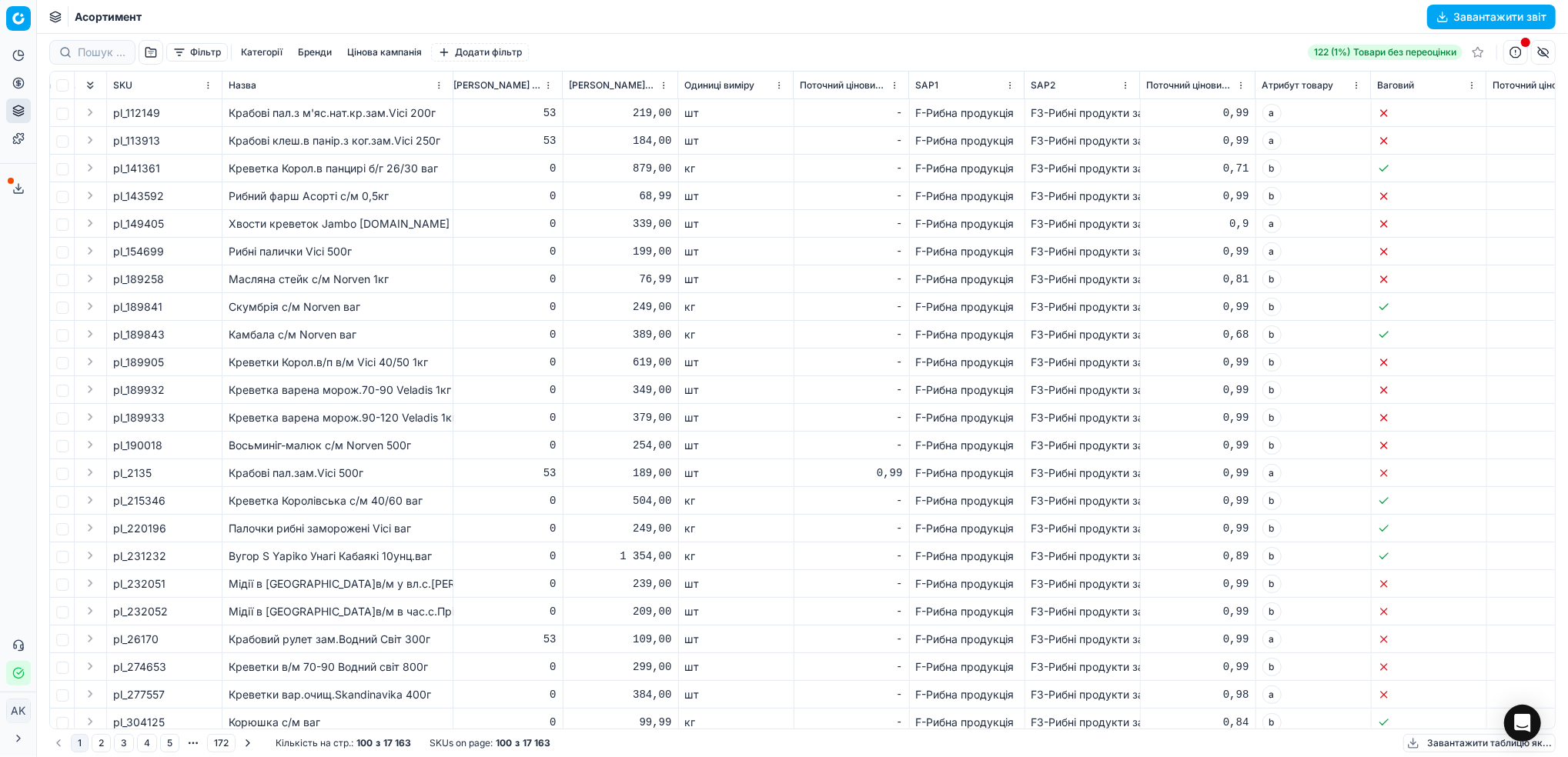
click at [16, 188] on polyline at bounding box center [19, 189] width 5 height 3
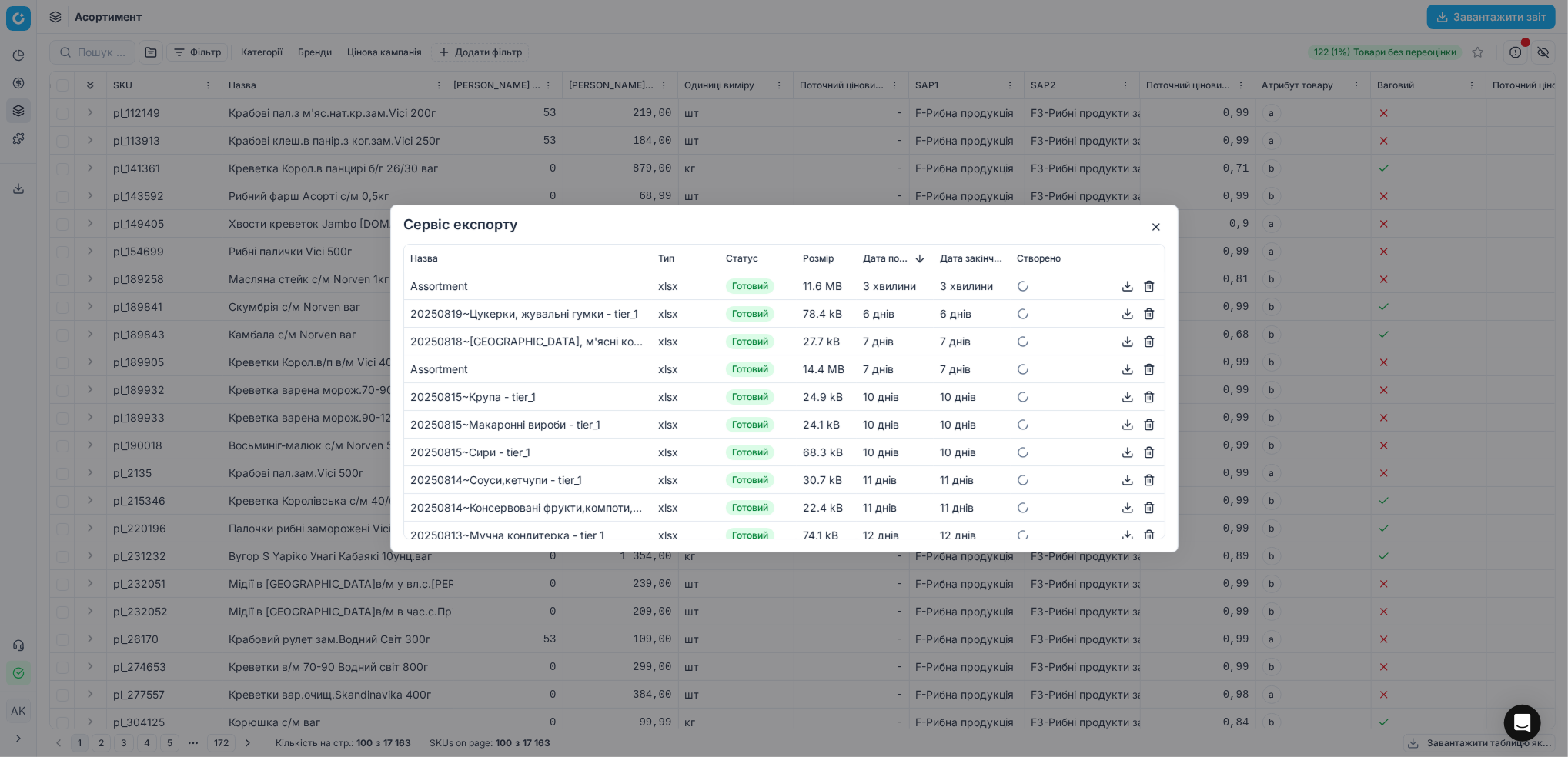
click at [1119, 288] on button "button" at bounding box center [1128, 286] width 19 height 19
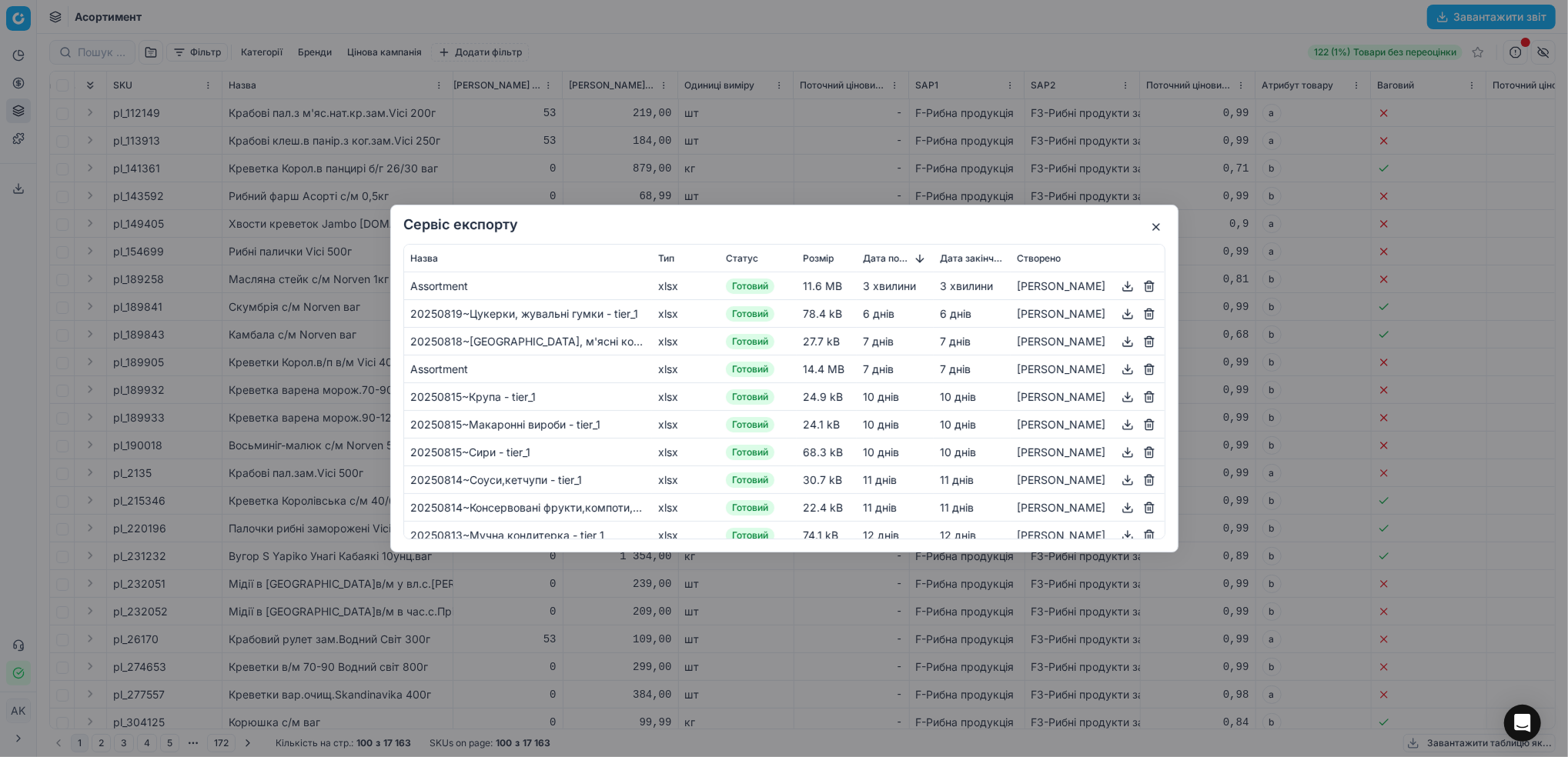
click at [1150, 225] on button "button" at bounding box center [1155, 226] width 19 height 19
